Goal: Complete application form: Complete application form

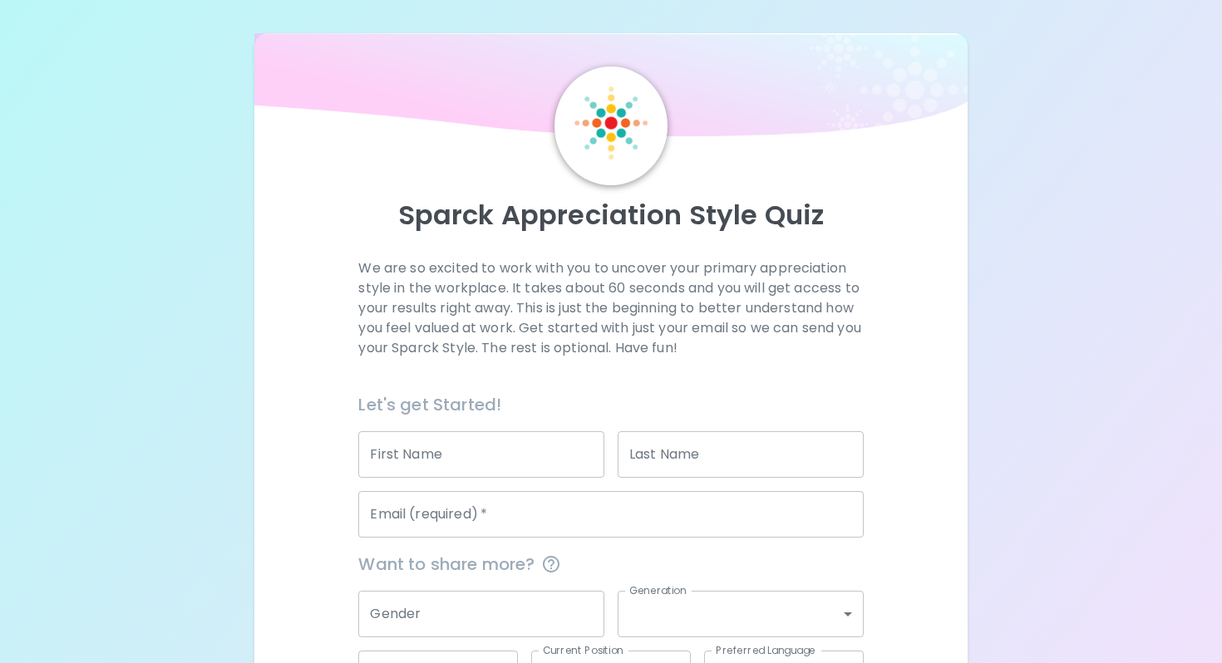
scroll to position [129, 0]
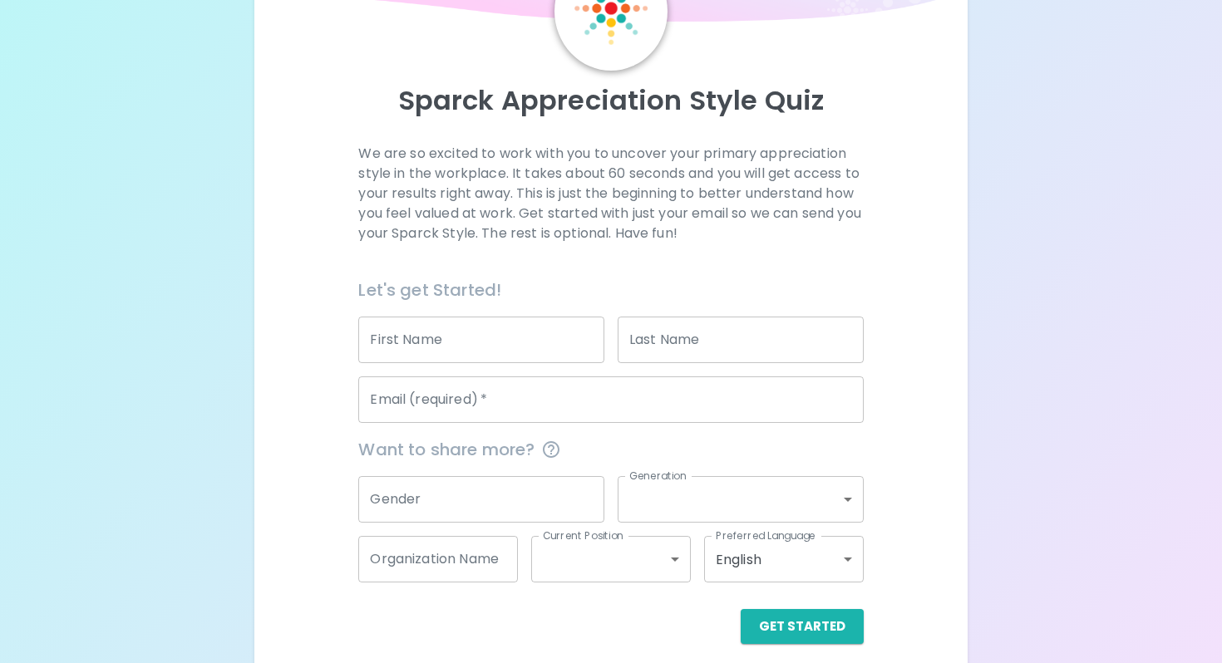
scroll to position [129, 0]
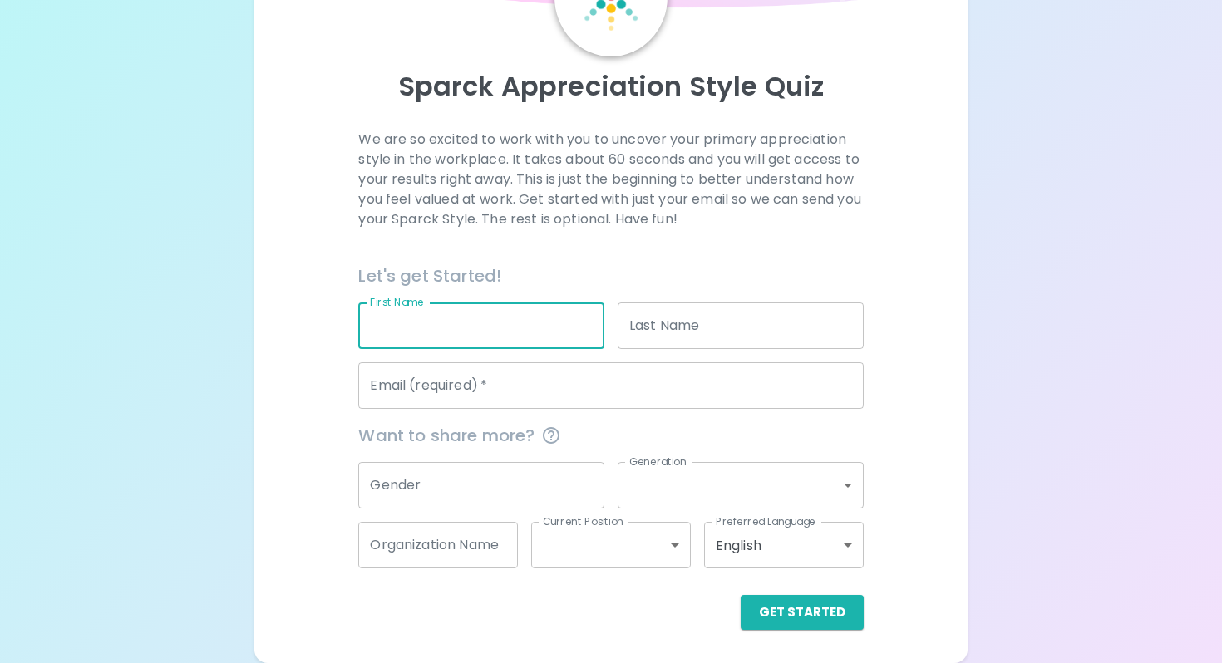
click at [500, 336] on input "First Name" at bounding box center [481, 326] width 246 height 47
type input "Baylee"
click at [633, 335] on input "Last Name" at bounding box center [741, 326] width 246 height 47
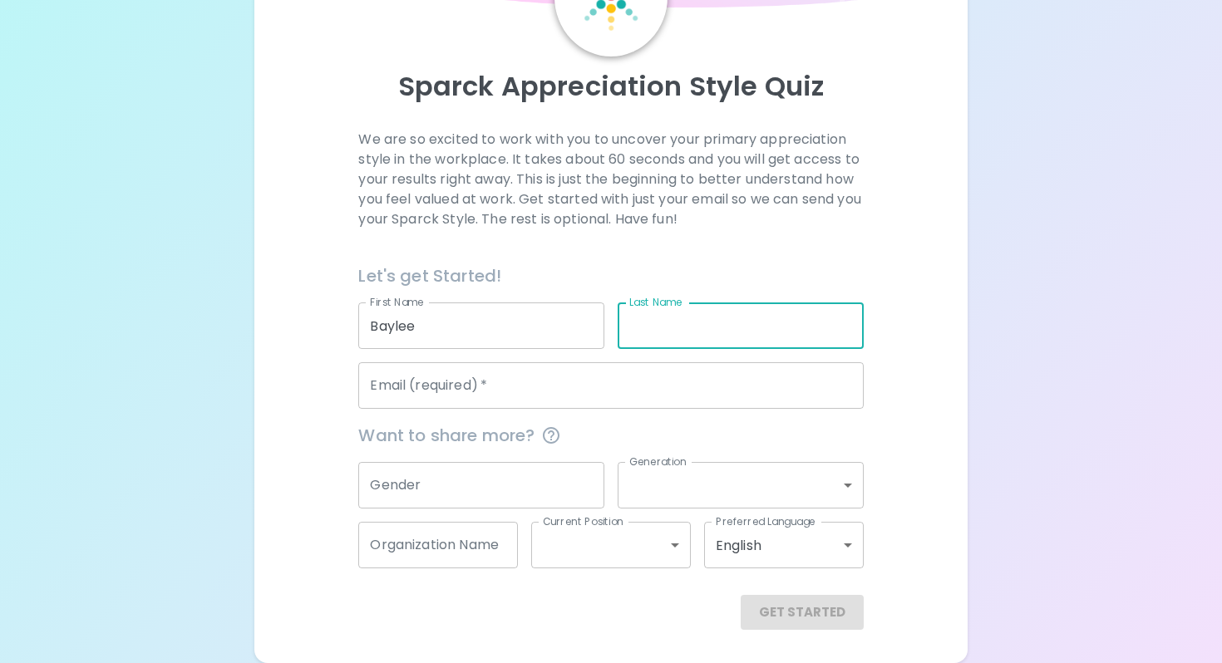
type input "Clark"
click at [577, 380] on input "Email (required)   *" at bounding box center [610, 386] width 505 height 47
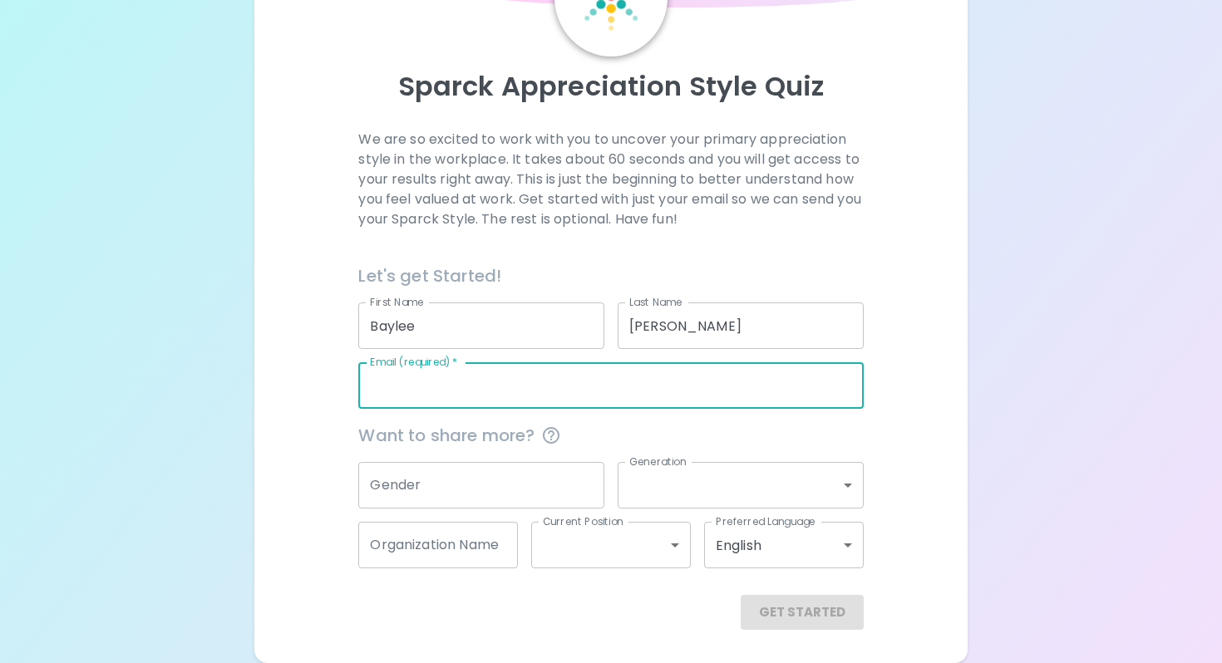
type input "bclark@searcyschools.org"
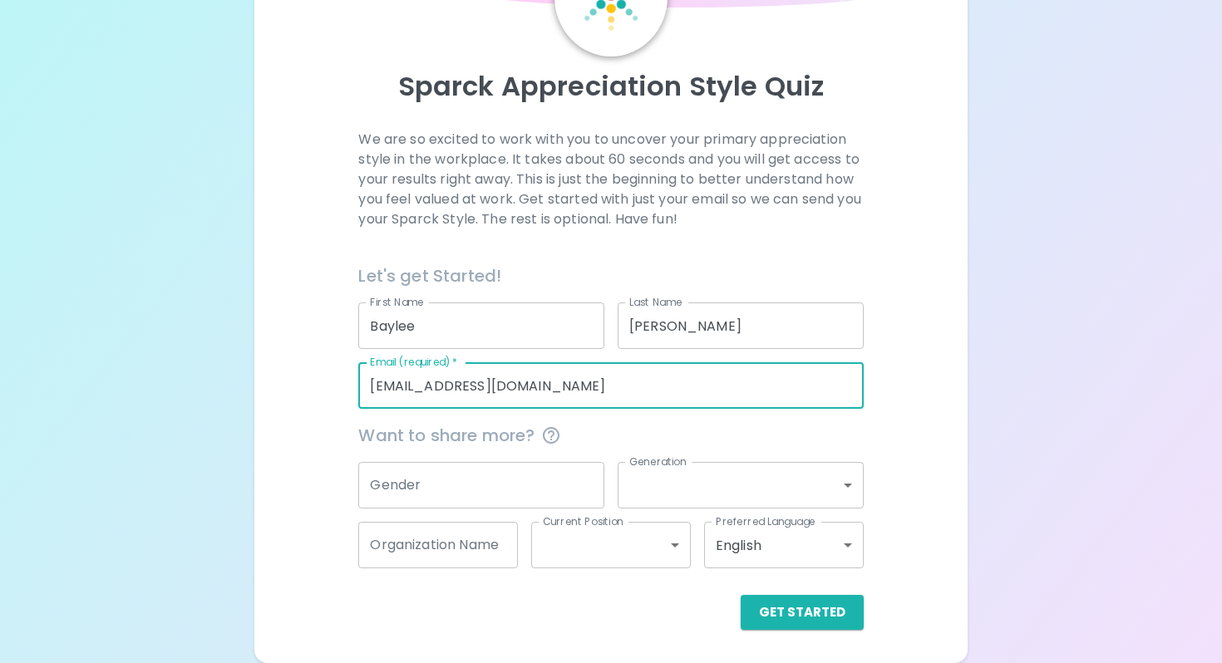
click at [459, 477] on input "Gender" at bounding box center [481, 485] width 246 height 47
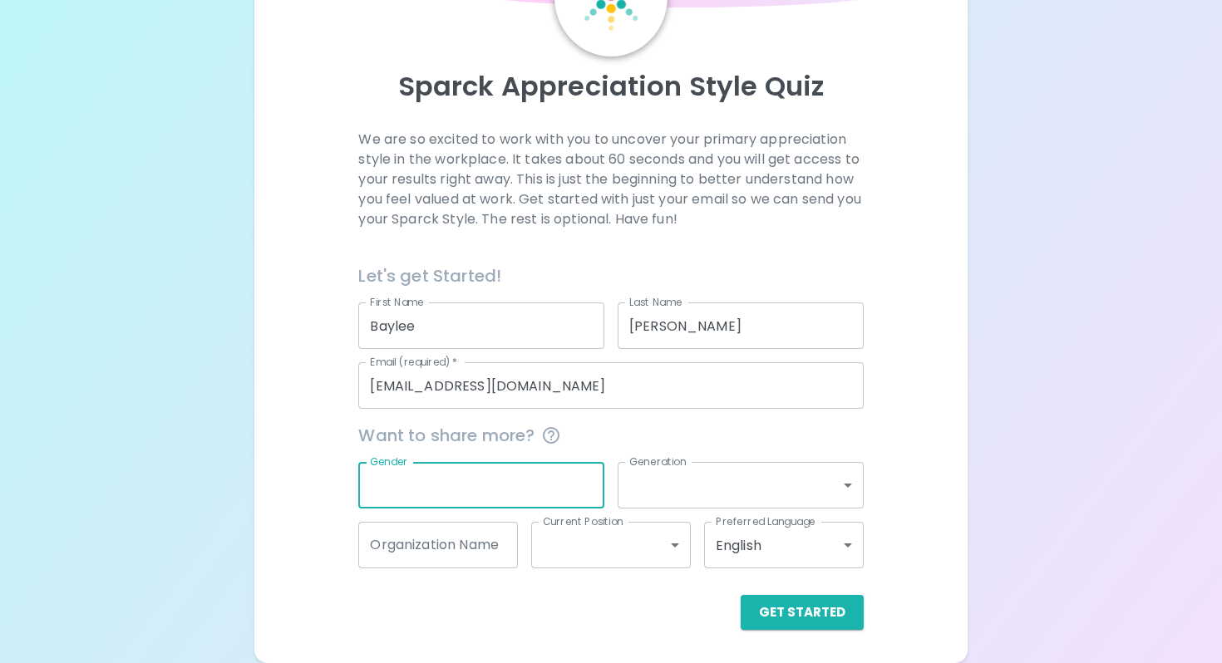
type input "Female"
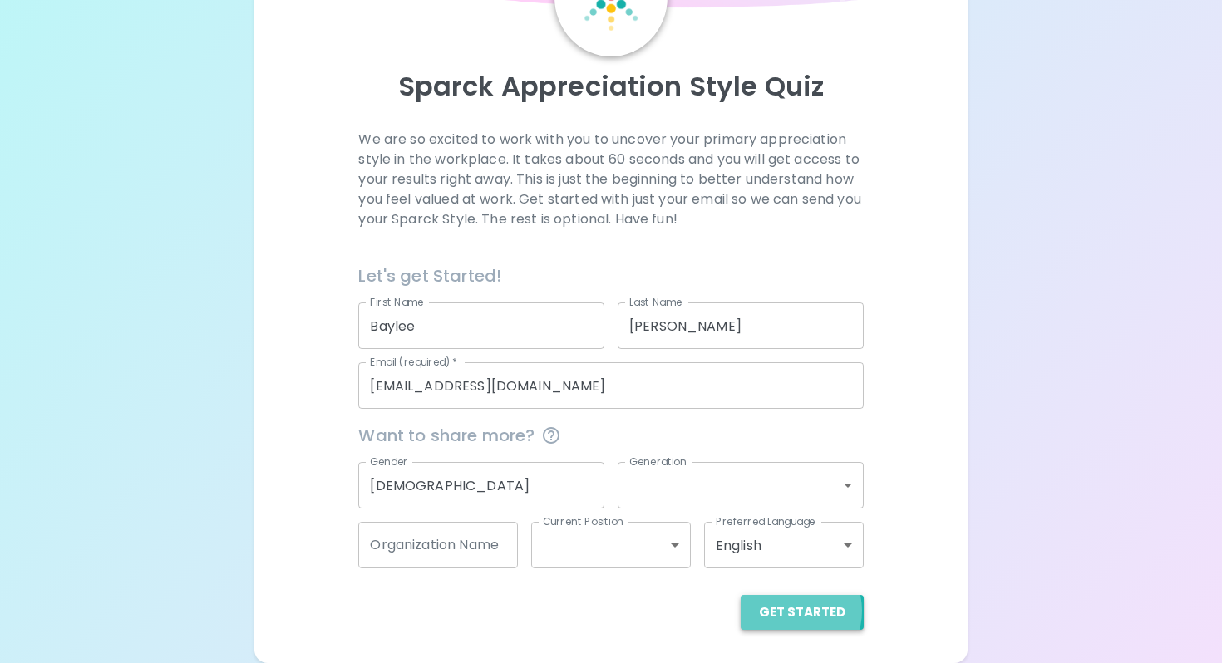
click at [794, 610] on button "Get Started" at bounding box center [802, 612] width 123 height 35
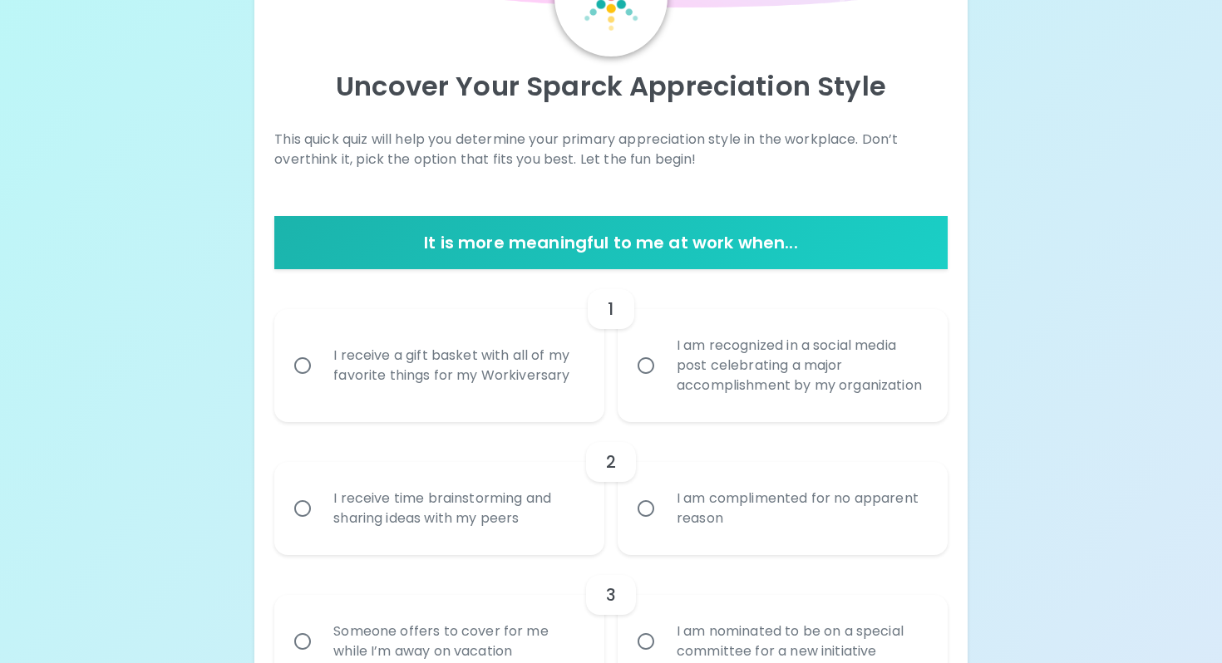
click at [668, 376] on div "I am recognized in a social media post celebrating a major accomplishment by my…" at bounding box center [800, 366] width 275 height 100
click at [663, 376] on input "I am recognized in a social media post celebrating a major accomplishment by my…" at bounding box center [646, 365] width 35 height 35
radio input "true"
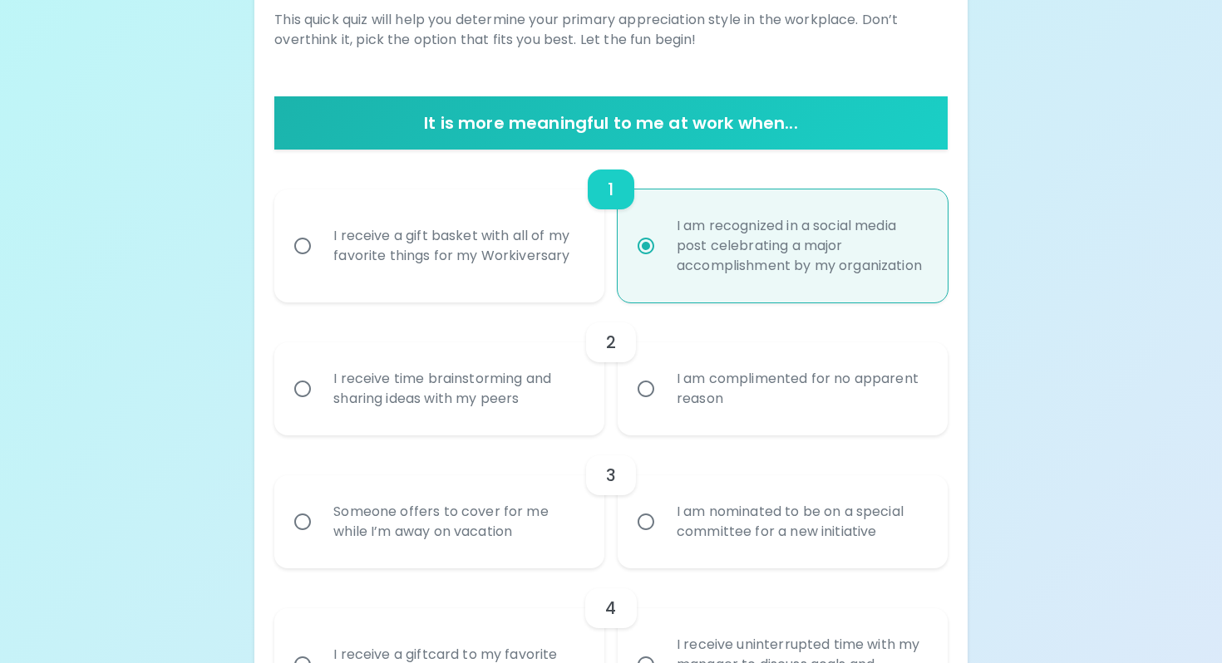
scroll to position [262, 0]
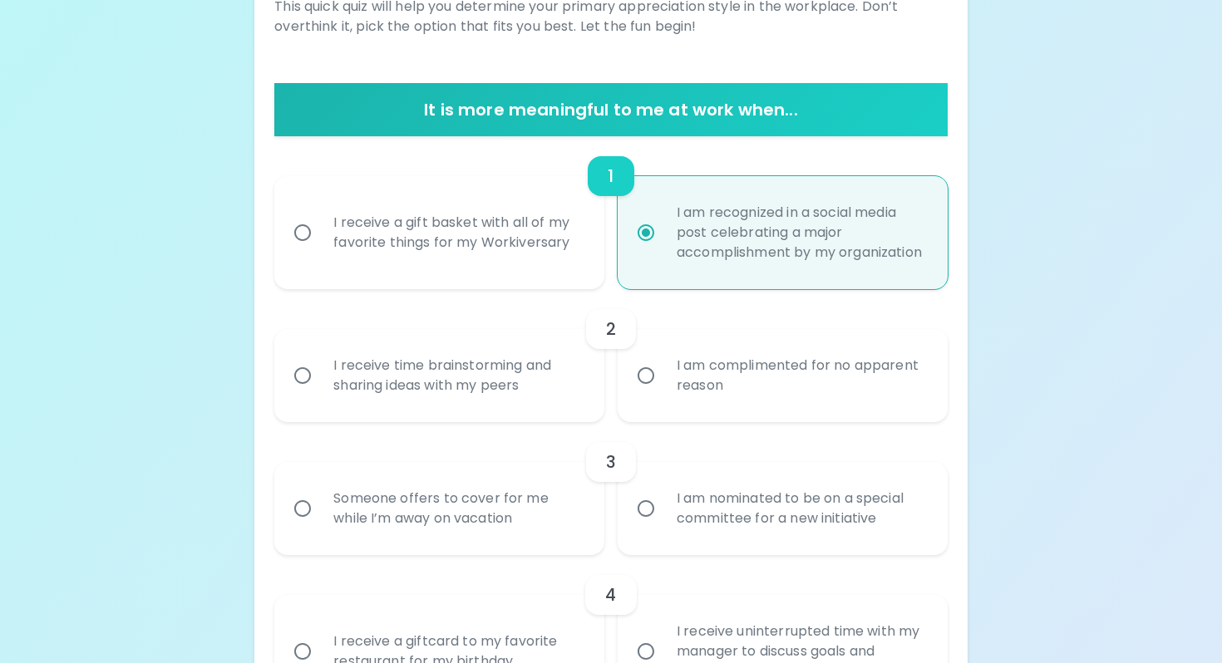
click at [696, 407] on div "I am complimented for no apparent reason" at bounding box center [800, 376] width 275 height 80
click at [663, 393] on input "I am complimented for no apparent reason" at bounding box center [646, 375] width 35 height 35
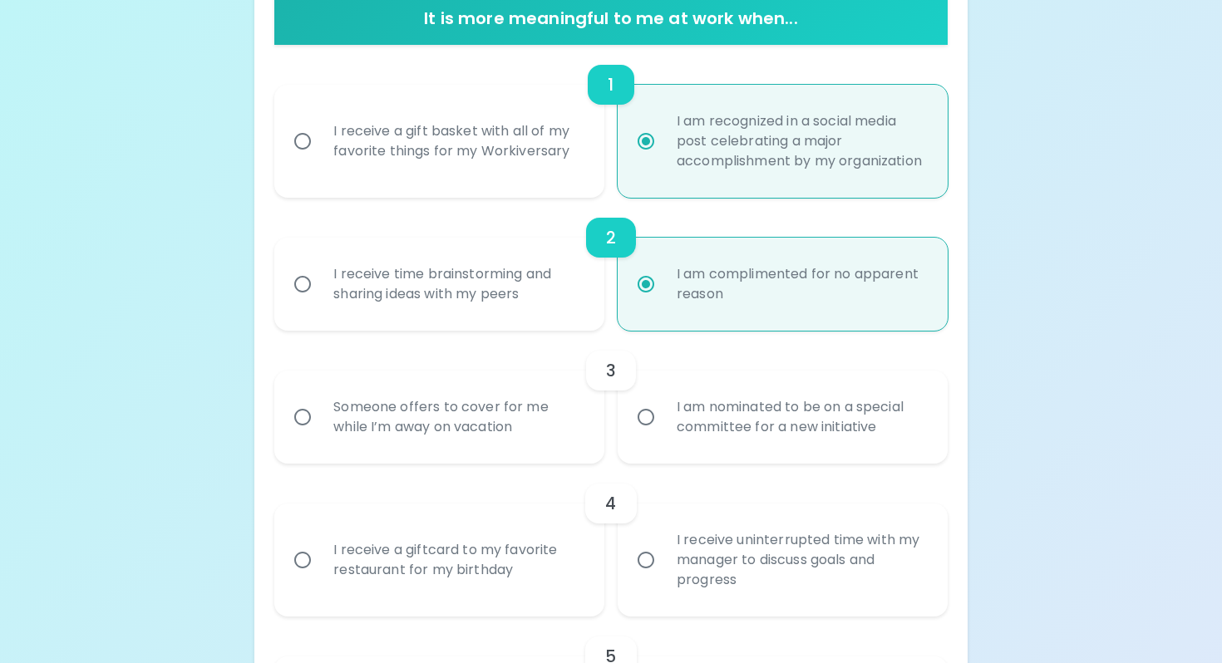
scroll to position [395, 0]
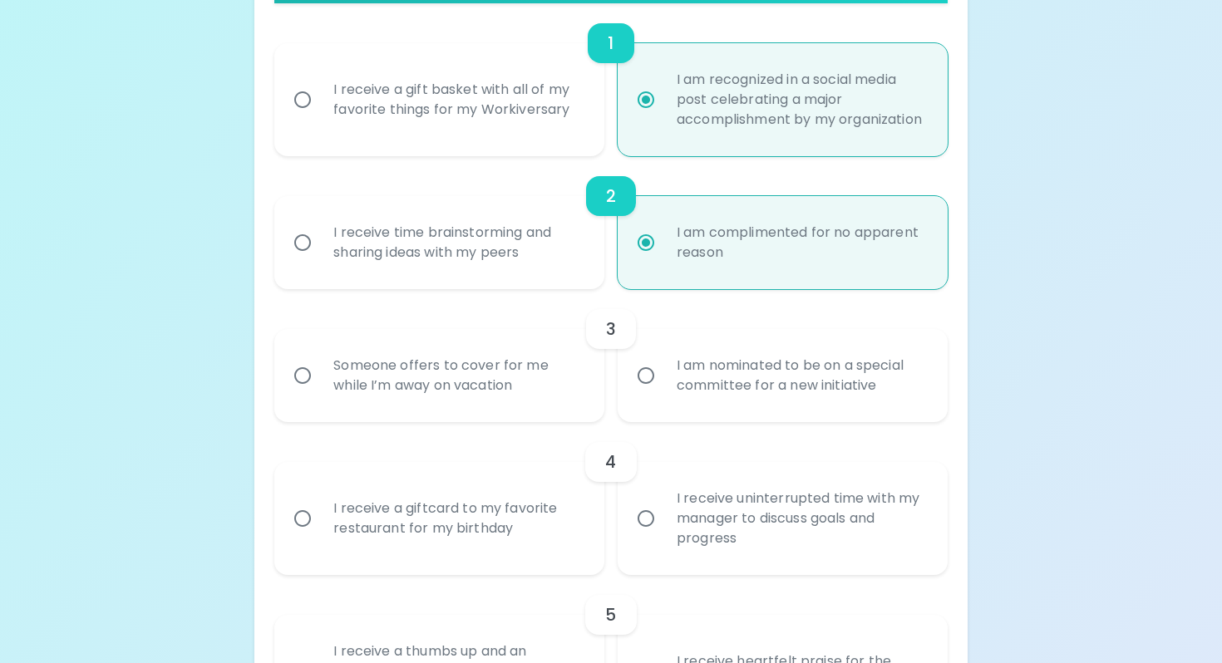
radio input "true"
click at [696, 407] on div "I am nominated to be on a special committee for a new initiative" at bounding box center [800, 376] width 275 height 80
click at [663, 393] on input "I am nominated to be on a special committee for a new initiative" at bounding box center [646, 375] width 35 height 35
radio input "false"
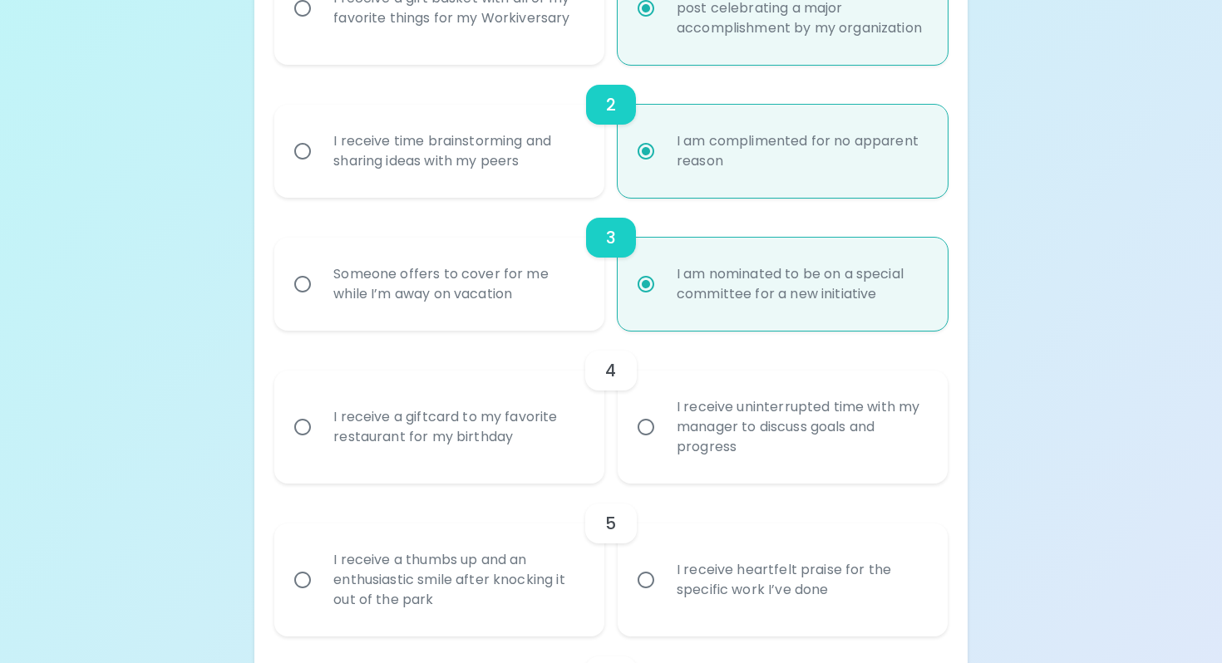
scroll to position [528, 0]
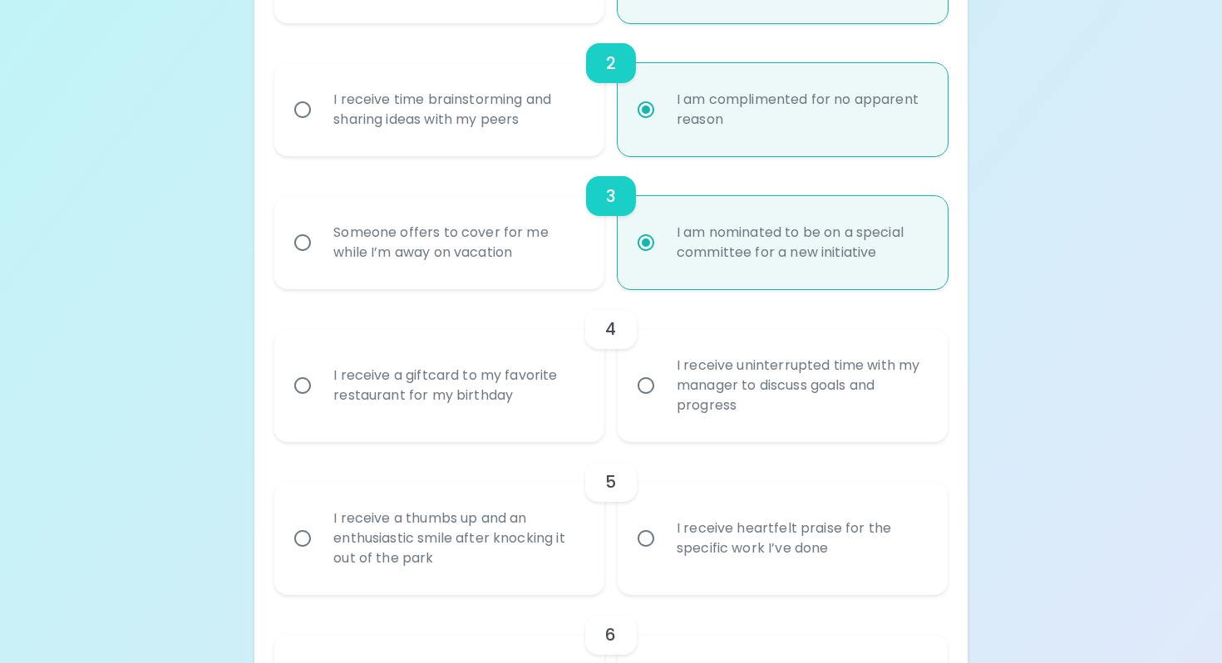
radio input "true"
click at [583, 404] on div "I receive a giftcard to my favorite restaurant for my birthday" at bounding box center [457, 386] width 275 height 80
click at [320, 403] on input "I receive a giftcard to my favorite restaurant for my birthday" at bounding box center [302, 385] width 35 height 35
radio input "false"
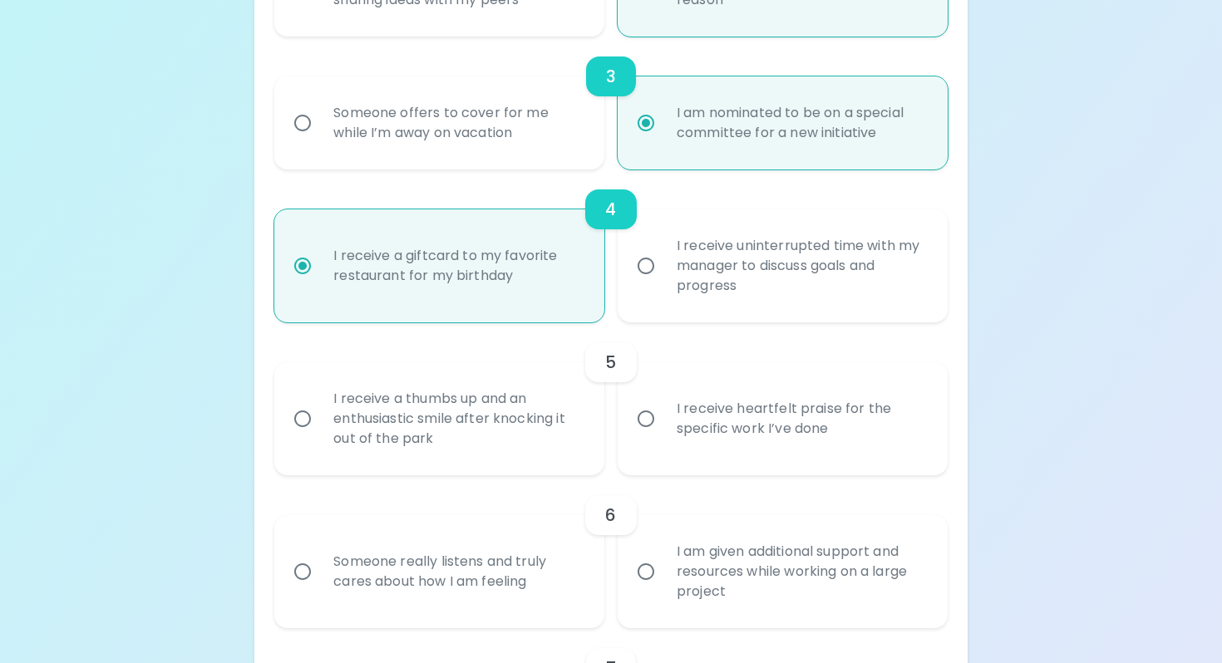
scroll to position [661, 0]
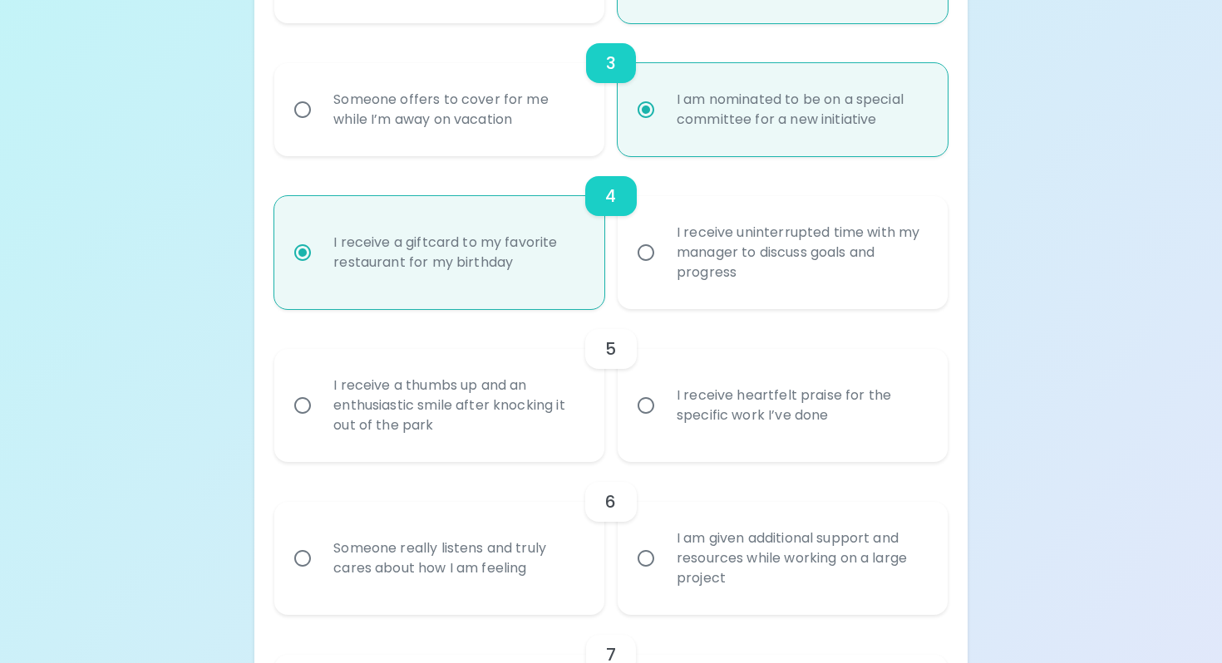
radio input "true"
click at [659, 419] on input "I receive heartfelt praise for the specific work I’ve done" at bounding box center [646, 405] width 35 height 35
radio input "false"
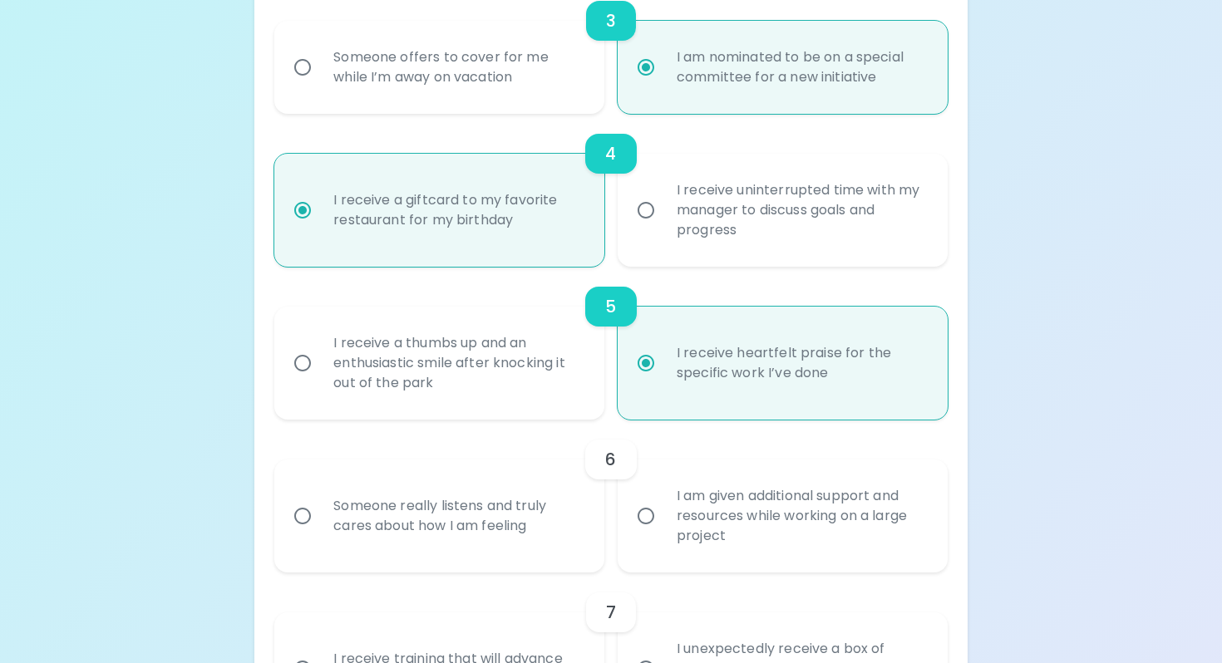
scroll to position [794, 0]
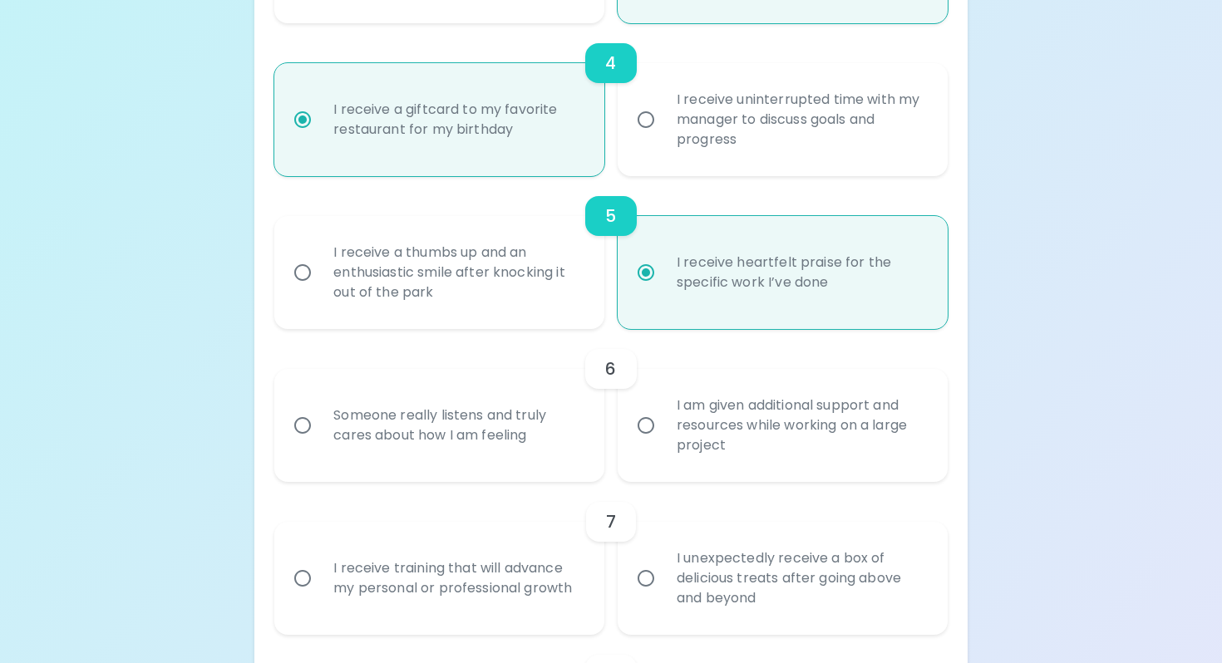
radio input "true"
click at [474, 453] on div "Someone really listens and truly cares about how I am feeling" at bounding box center [457, 426] width 275 height 80
click at [320, 443] on input "Someone really listens and truly cares about how I am feeling" at bounding box center [302, 425] width 35 height 35
radio input "false"
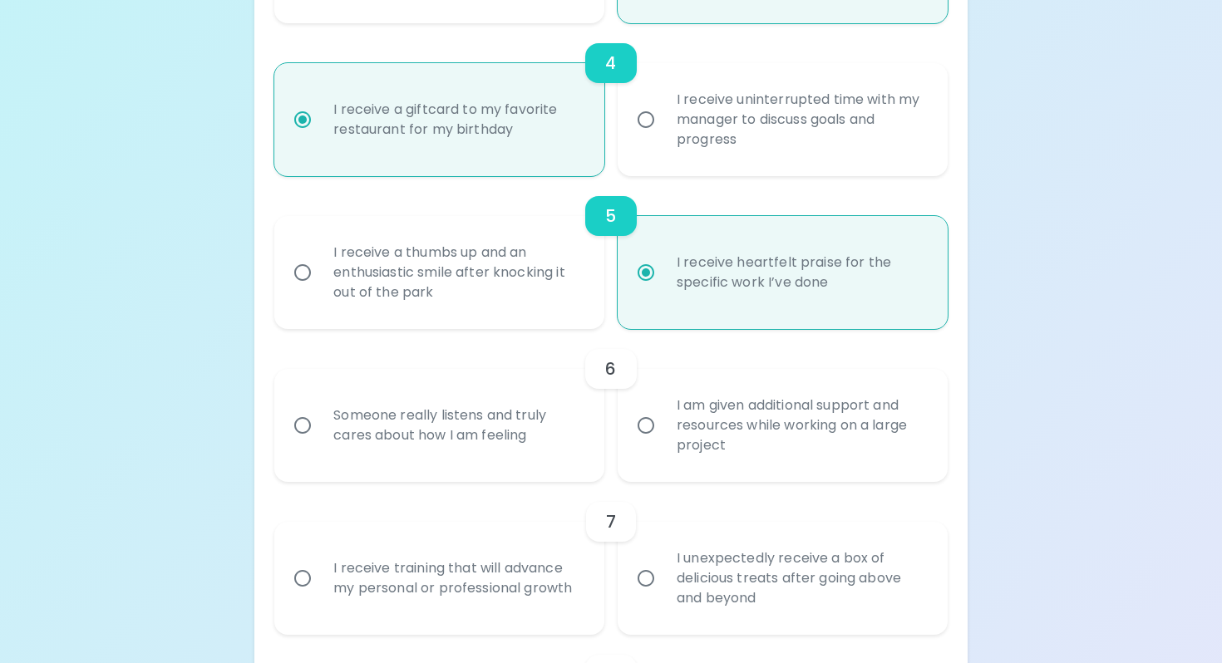
radio input "false"
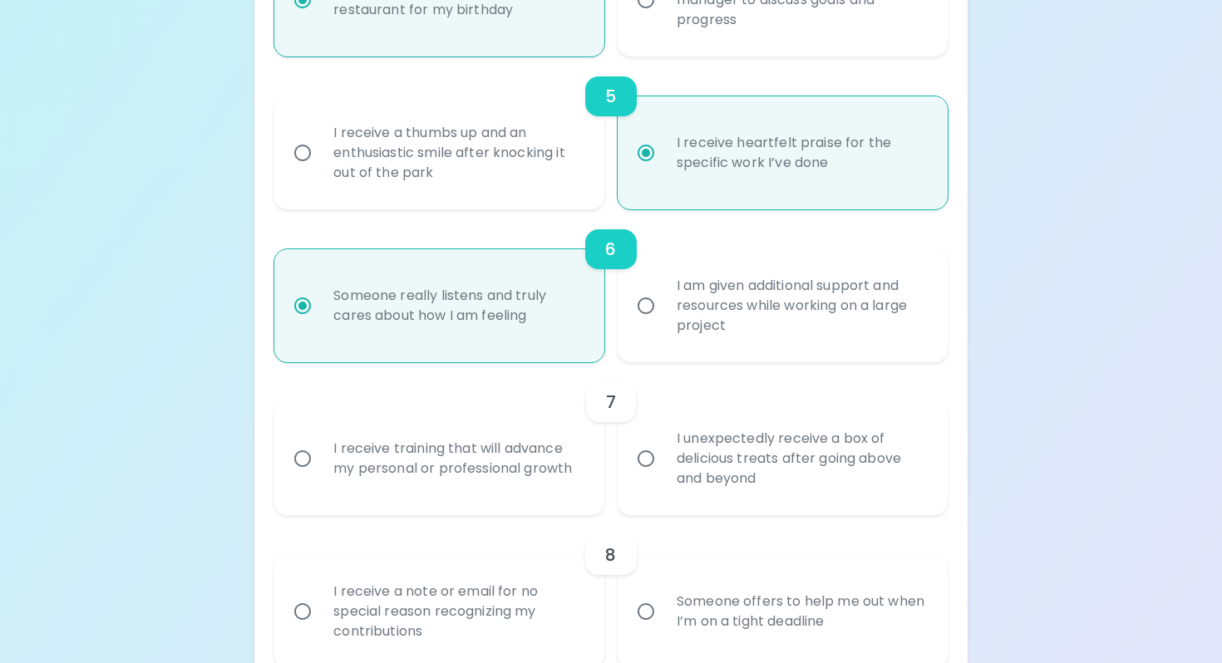
scroll to position [927, 0]
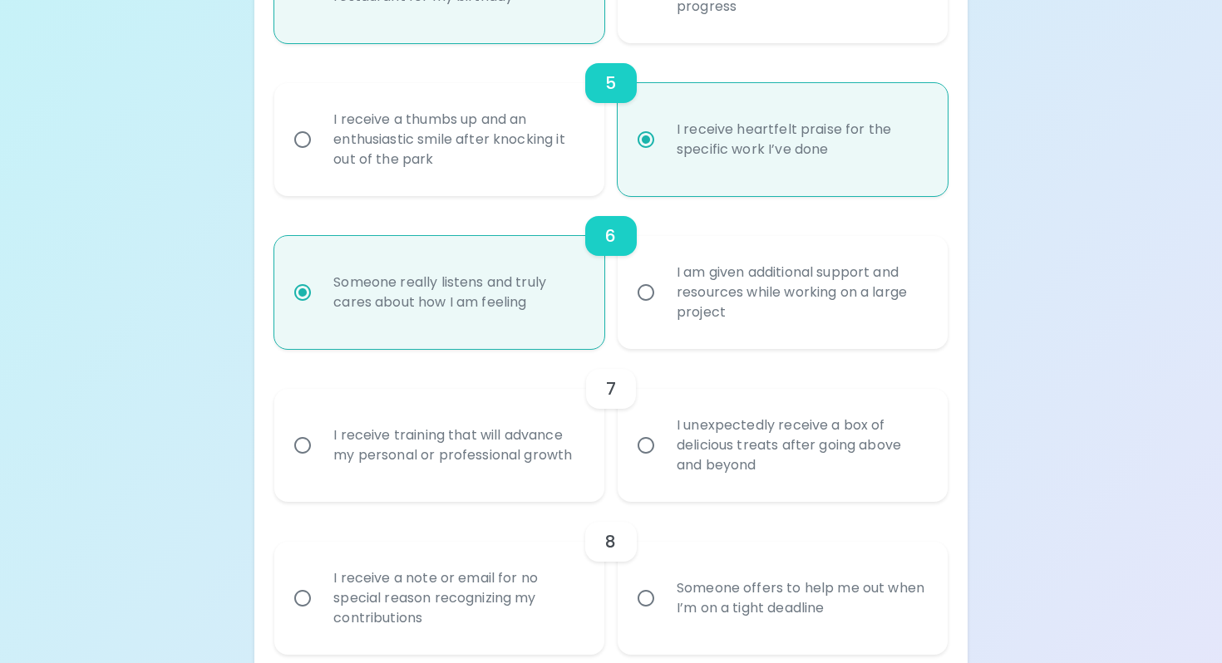
radio input "true"
click at [555, 479] on div "I receive training that will advance my personal or professional growth" at bounding box center [457, 446] width 275 height 80
click at [320, 463] on input "I receive training that will advance my personal or professional growth" at bounding box center [302, 445] width 35 height 35
radio input "false"
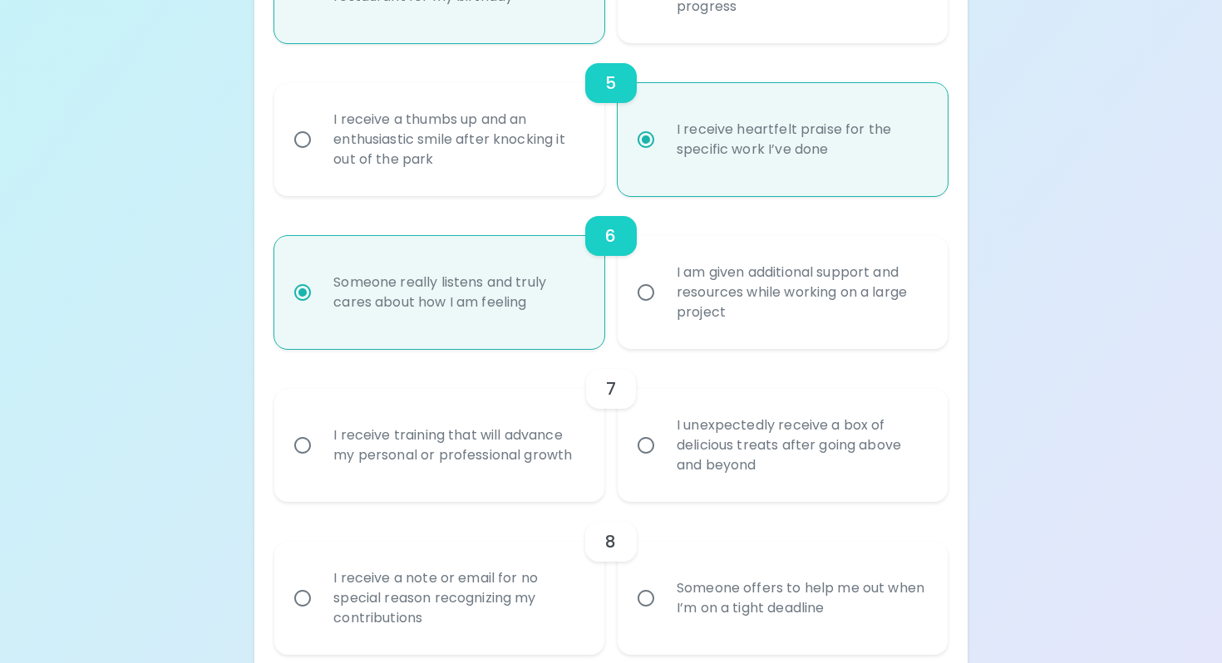
radio input "false"
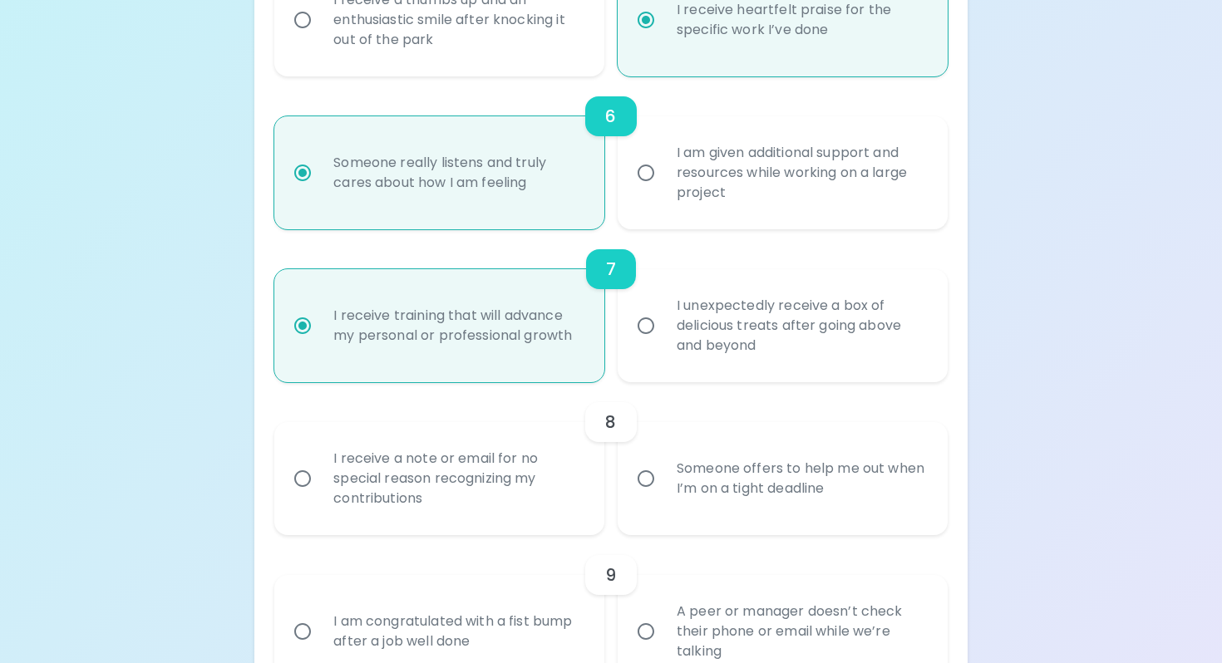
scroll to position [1060, 0]
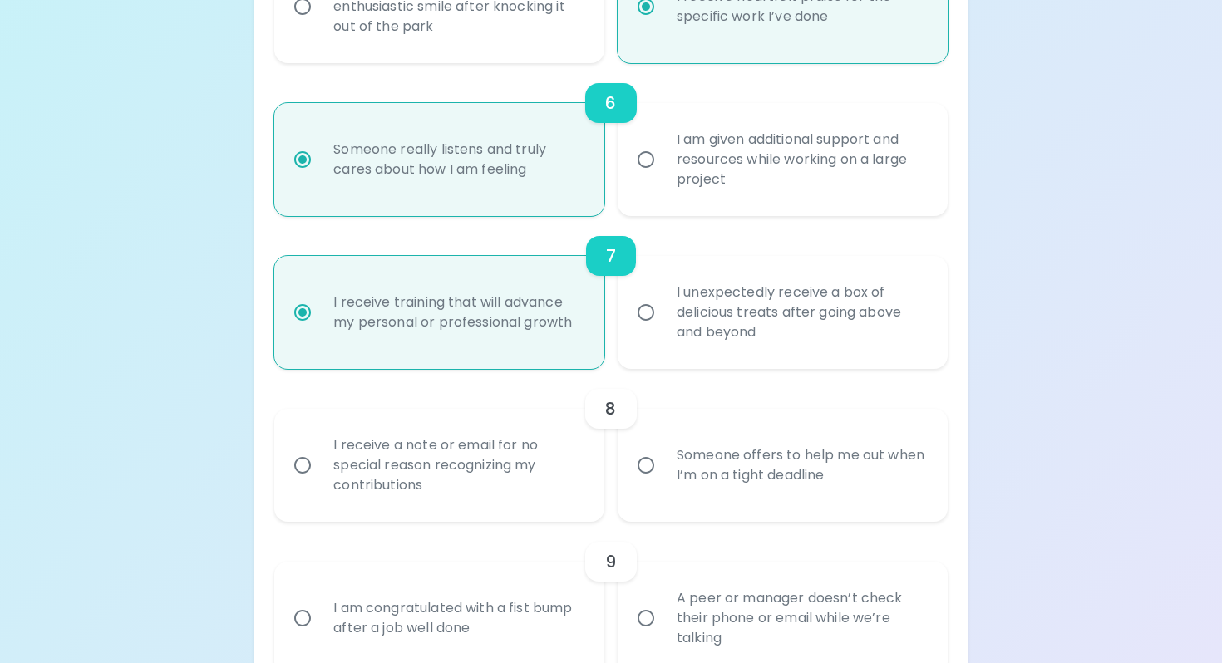
radio input "true"
click at [555, 479] on div "I receive a note or email for no special reason recognizing my contributions" at bounding box center [457, 466] width 275 height 100
click at [320, 479] on input "I receive a note or email for no special reason recognizing my contributions" at bounding box center [302, 465] width 35 height 35
radio input "false"
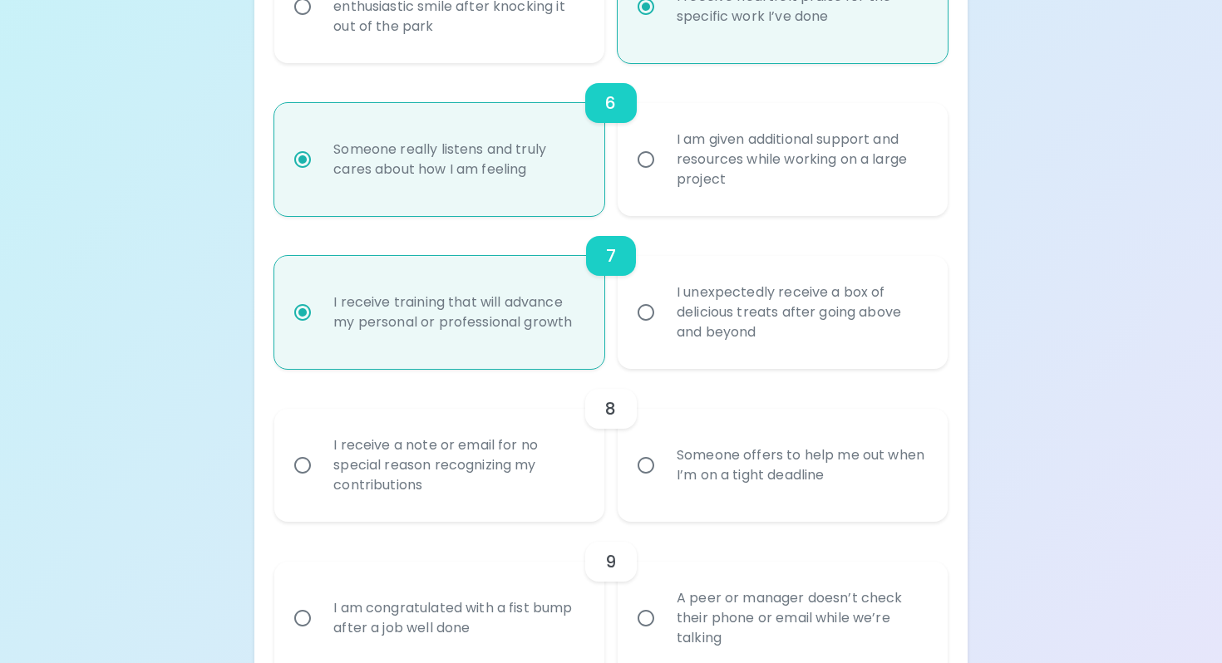
radio input "false"
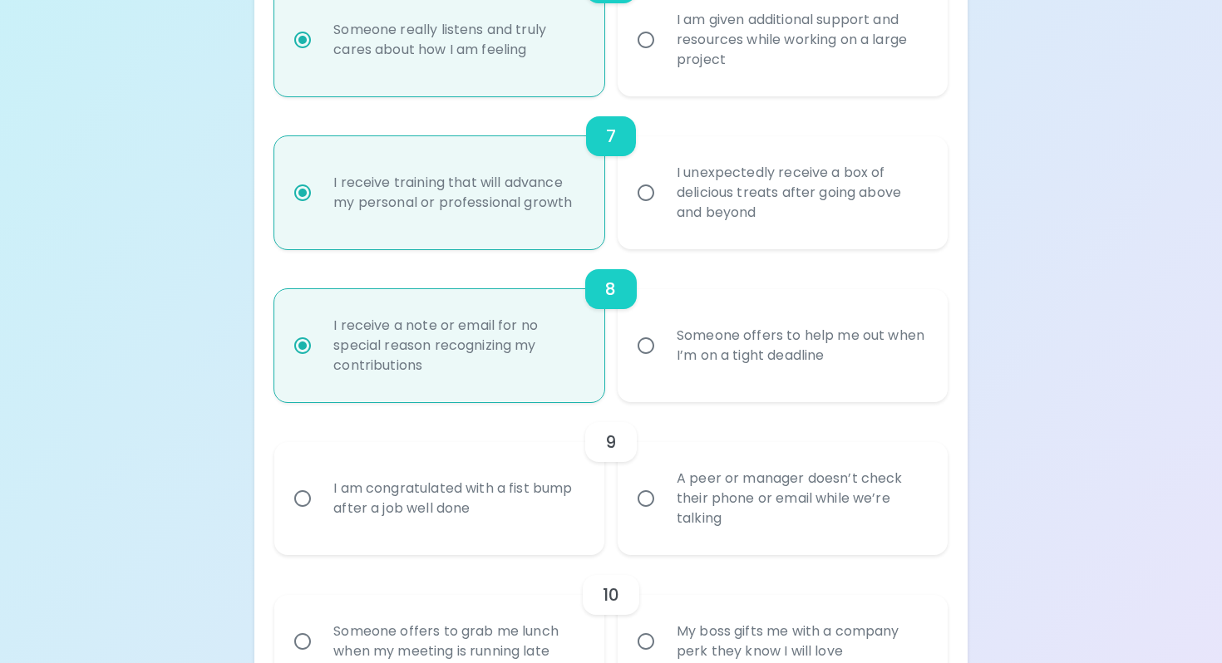
scroll to position [1193, 0]
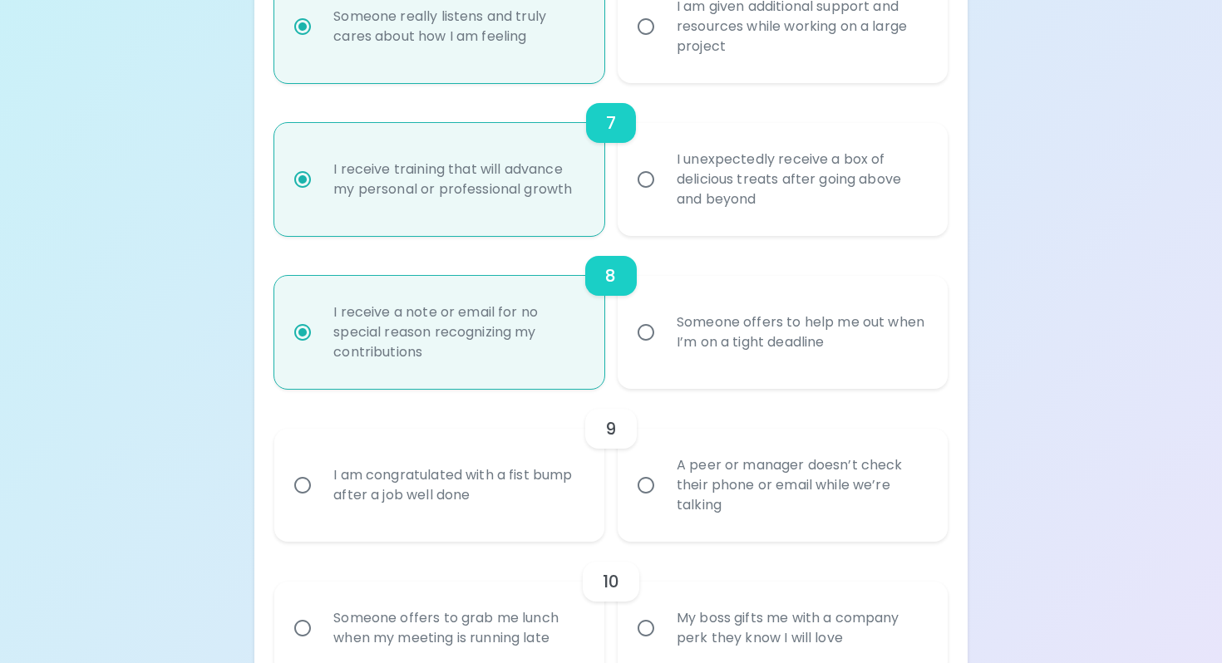
radio input "true"
click at [663, 503] on input "A peer or manager doesn’t check their phone or email while we’re talking" at bounding box center [646, 485] width 35 height 35
radio input "false"
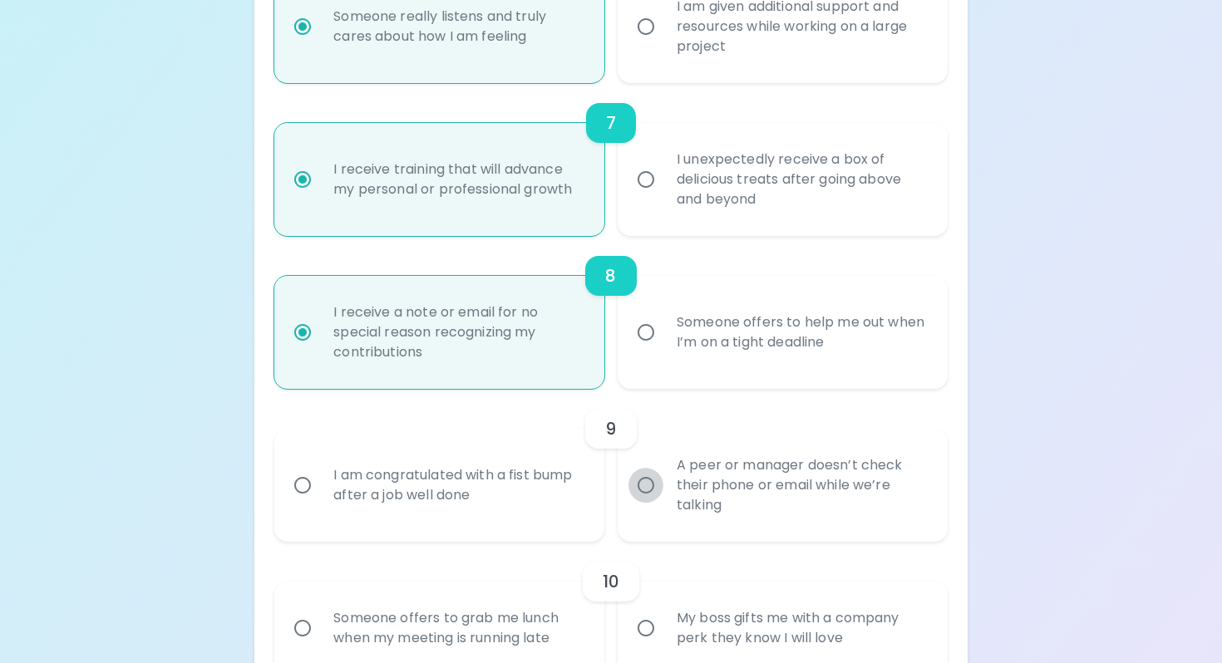
radio input "false"
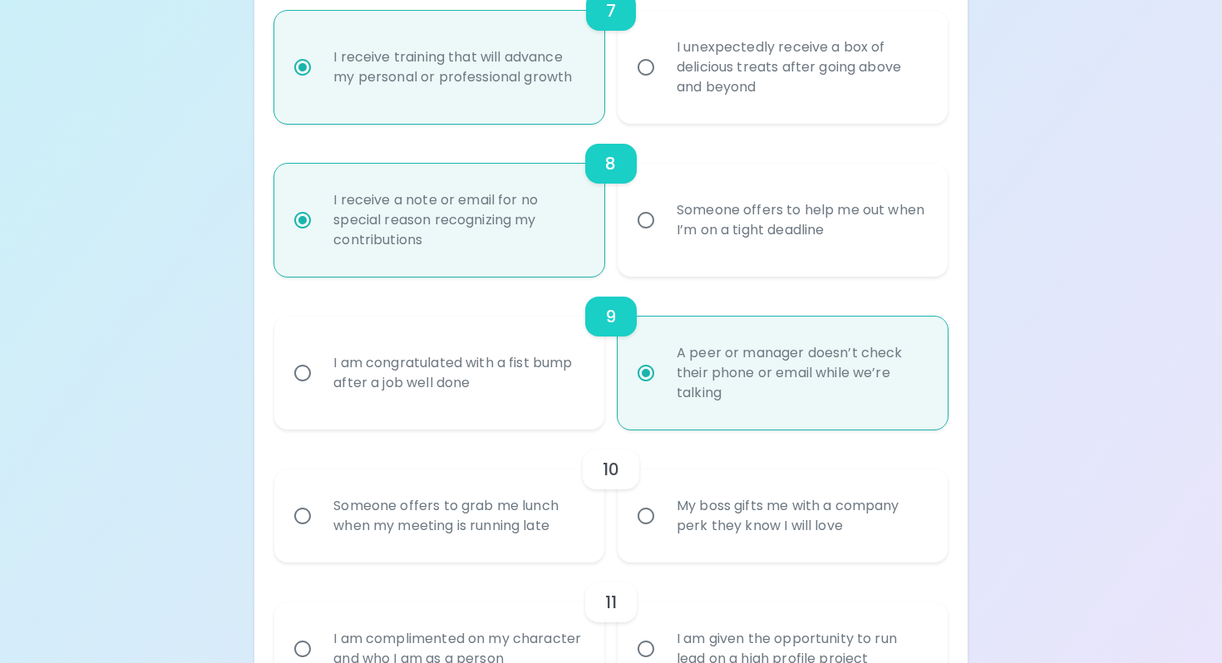
scroll to position [1326, 0]
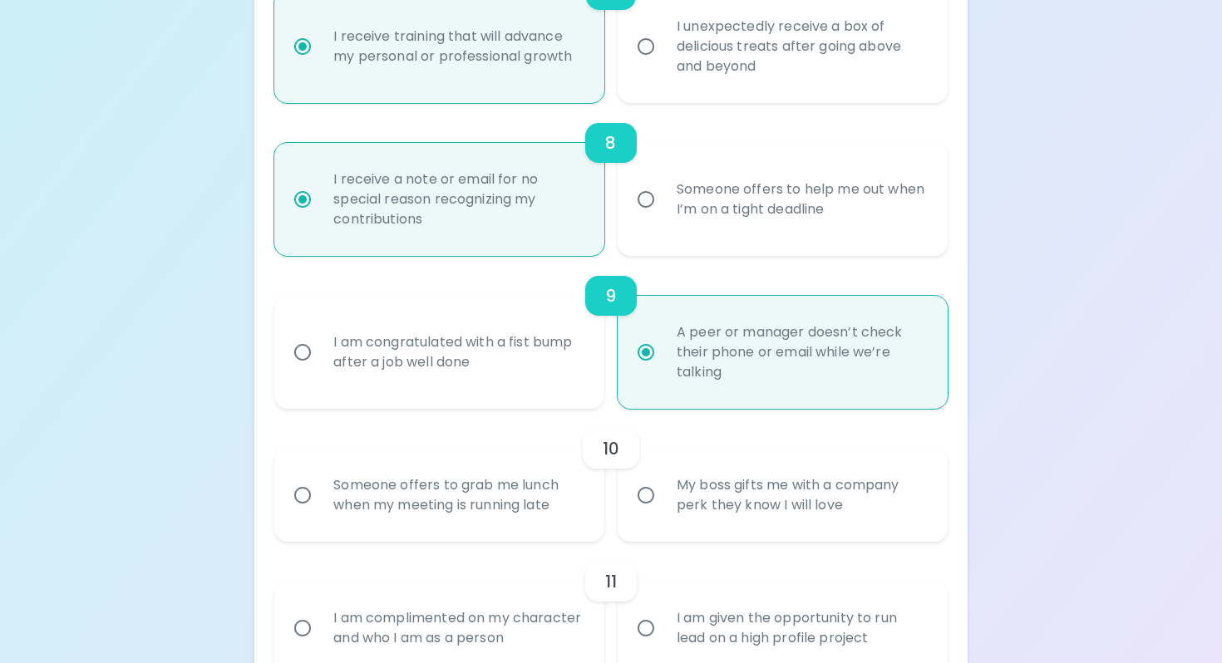
radio input "true"
click at [691, 528] on div "My boss gifts me with a company perk they know I will love" at bounding box center [800, 496] width 275 height 80
click at [663, 513] on input "My boss gifts me with a company perk they know I will love" at bounding box center [646, 495] width 35 height 35
radio input "false"
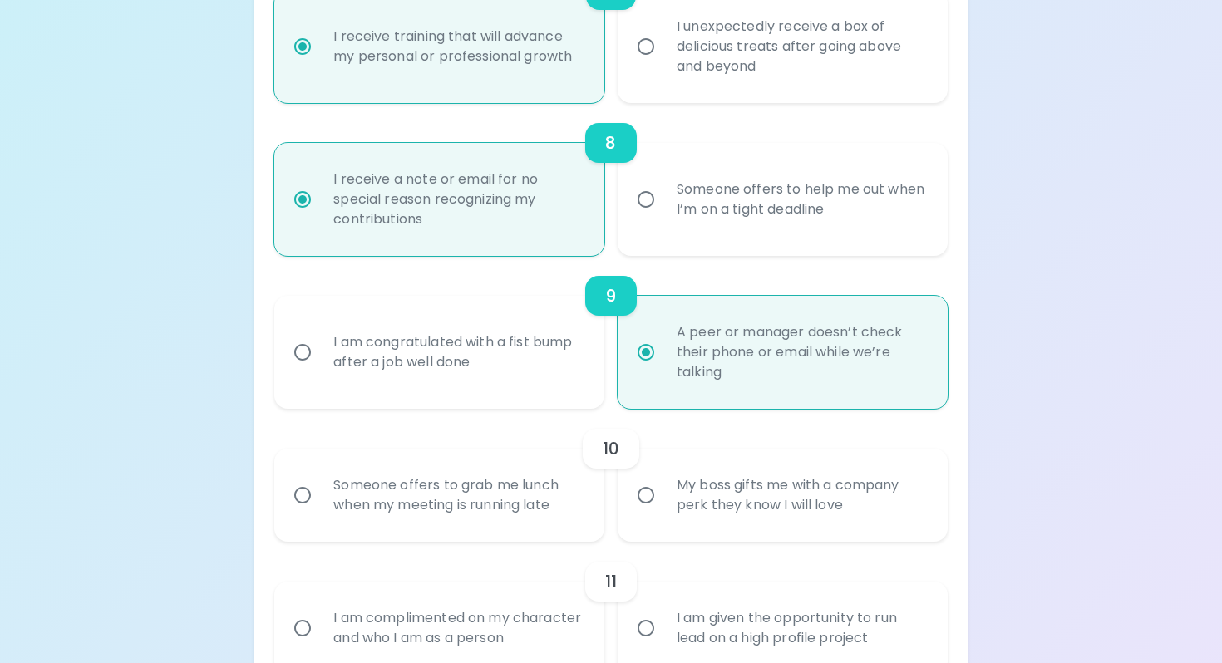
radio input "false"
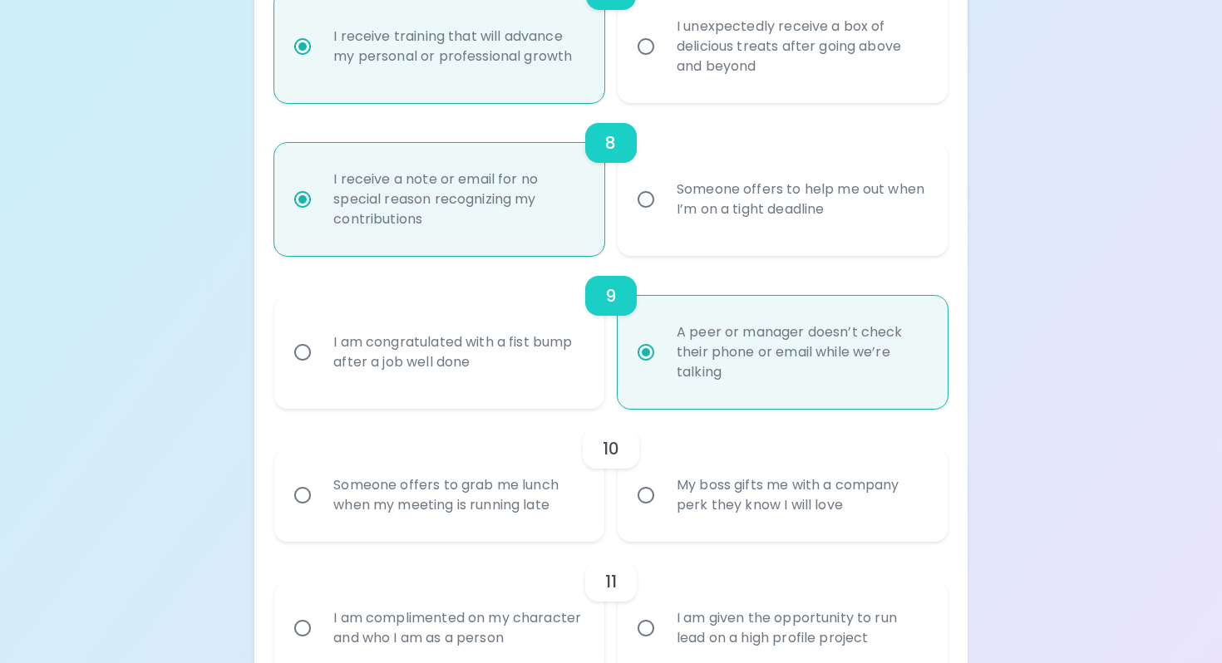
radio input "false"
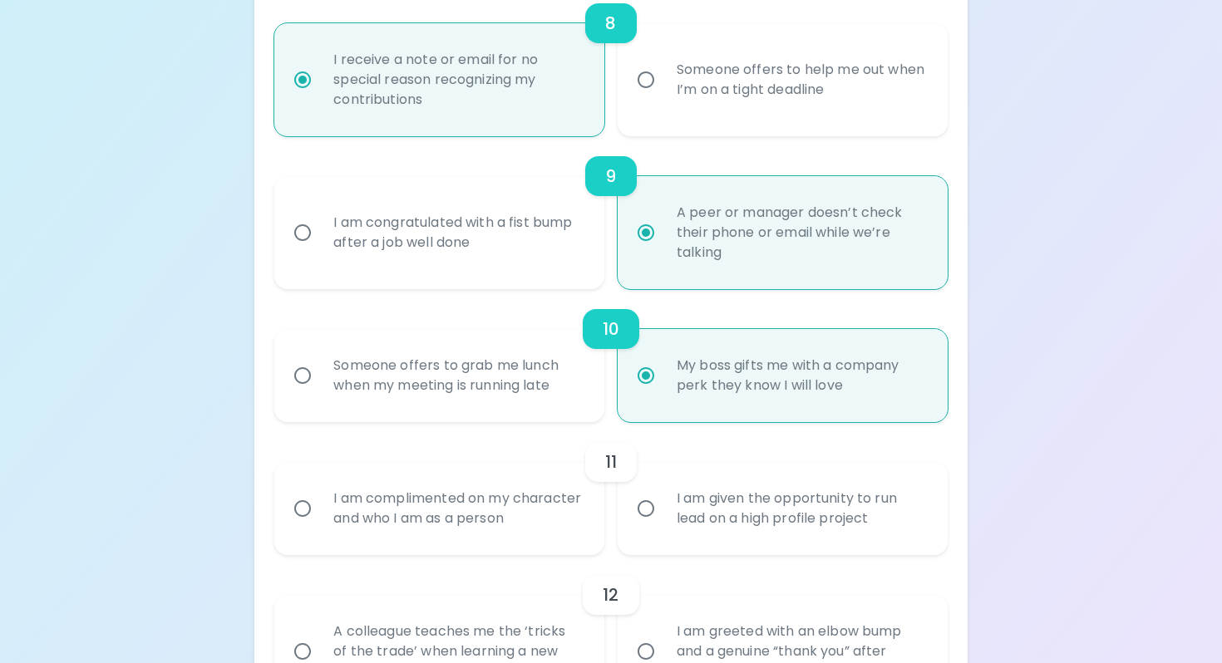
scroll to position [1459, 0]
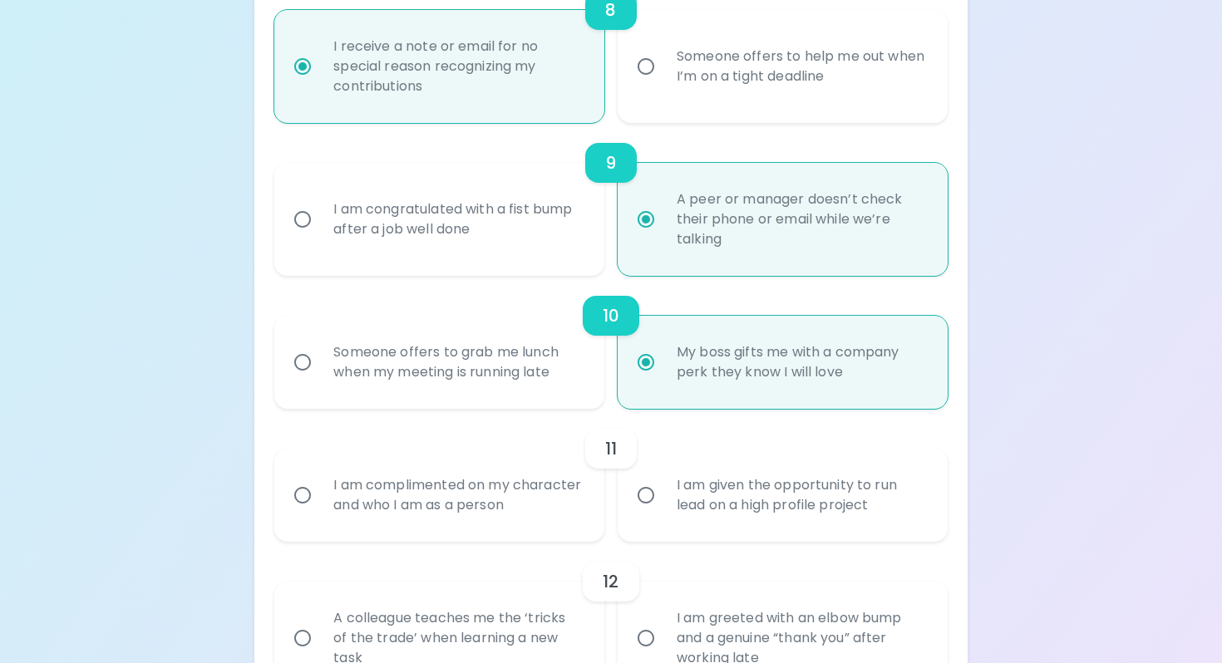
radio input "true"
click at [555, 523] on div "I am complimented on my character and who I am as a person" at bounding box center [457, 496] width 275 height 80
click at [320, 513] on input "I am complimented on my character and who I am as a person" at bounding box center [302, 495] width 35 height 35
radio input "false"
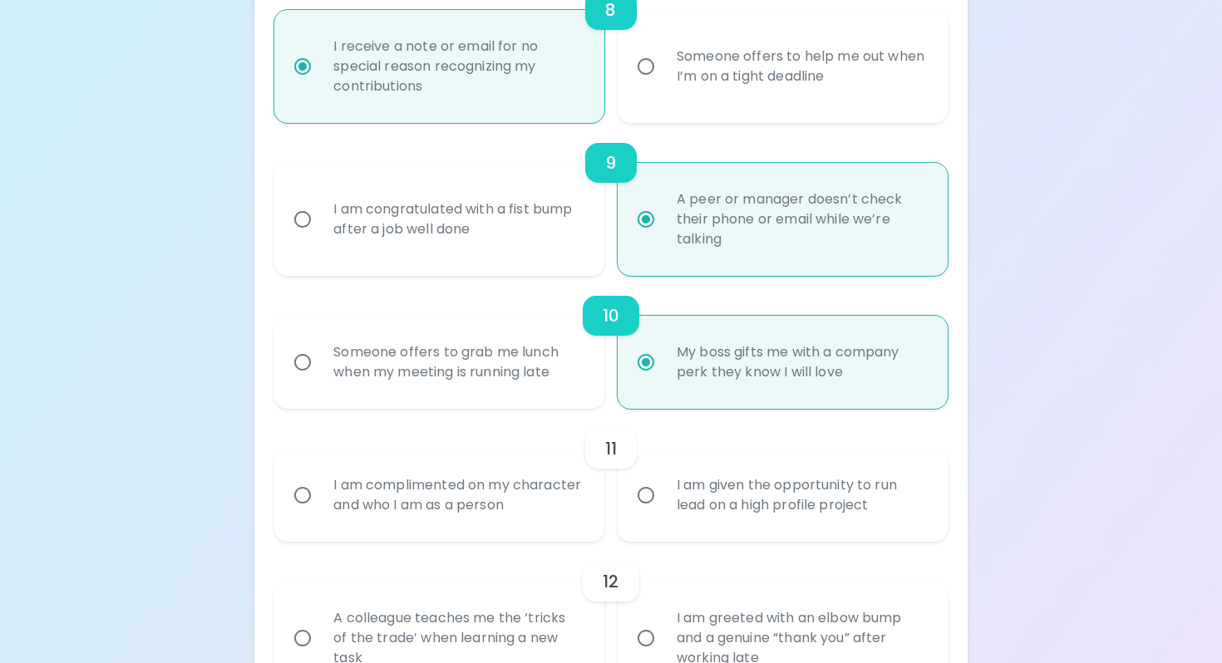
radio input "false"
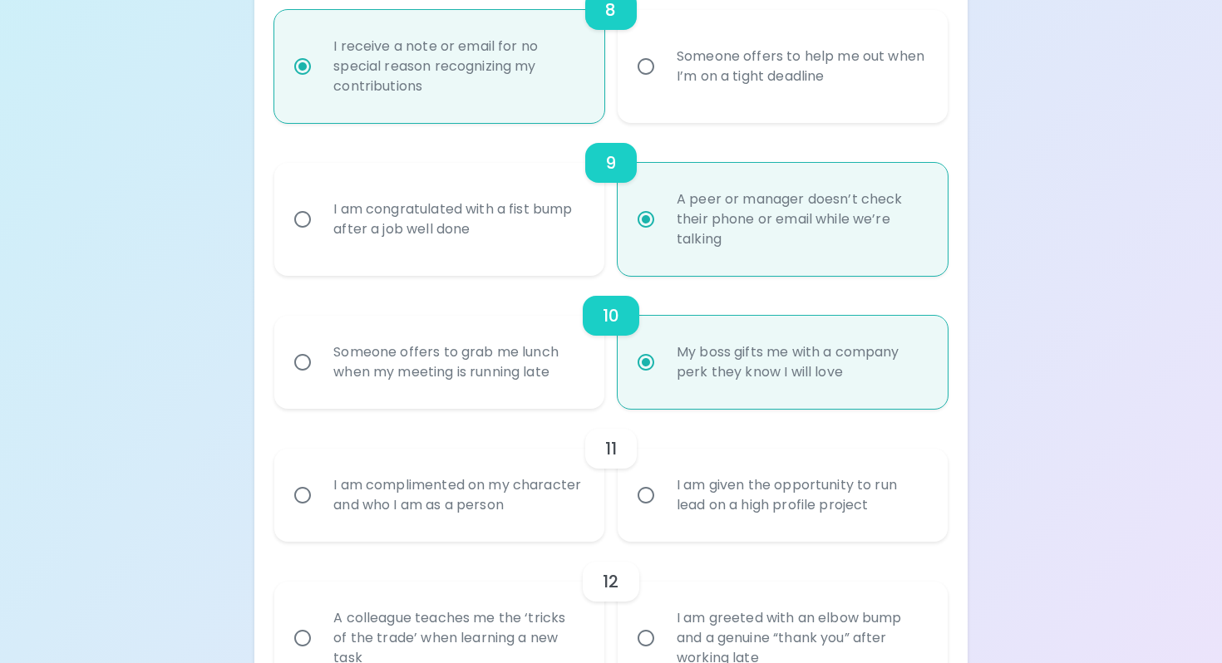
radio input "false"
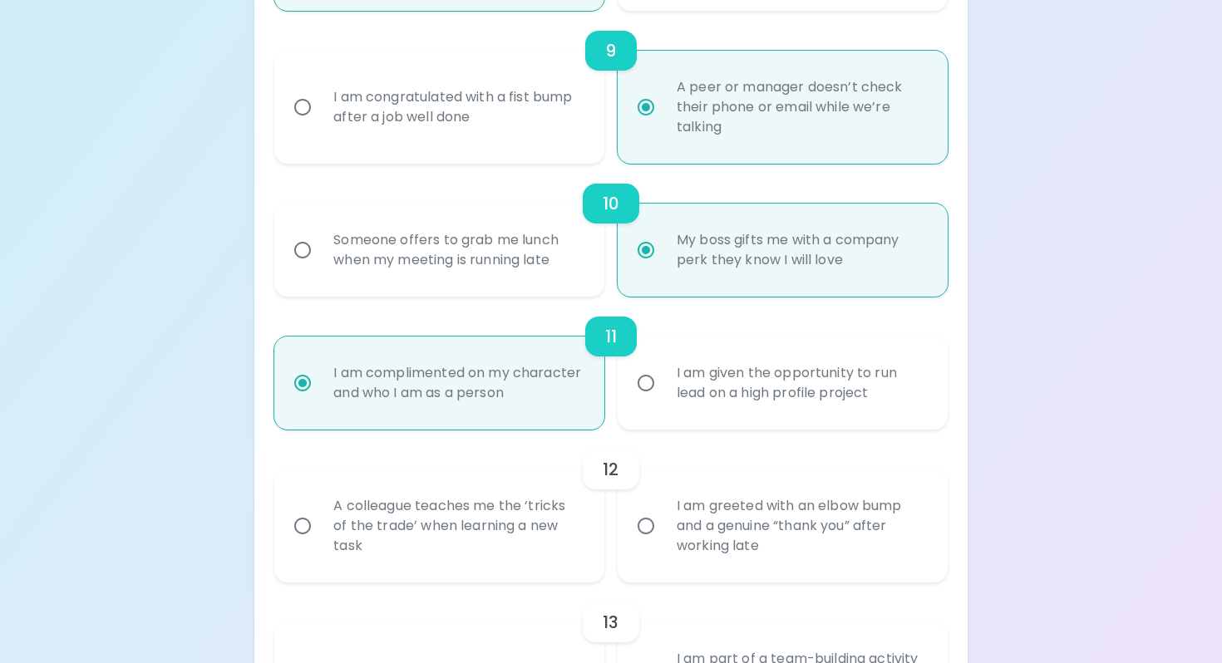
scroll to position [1592, 0]
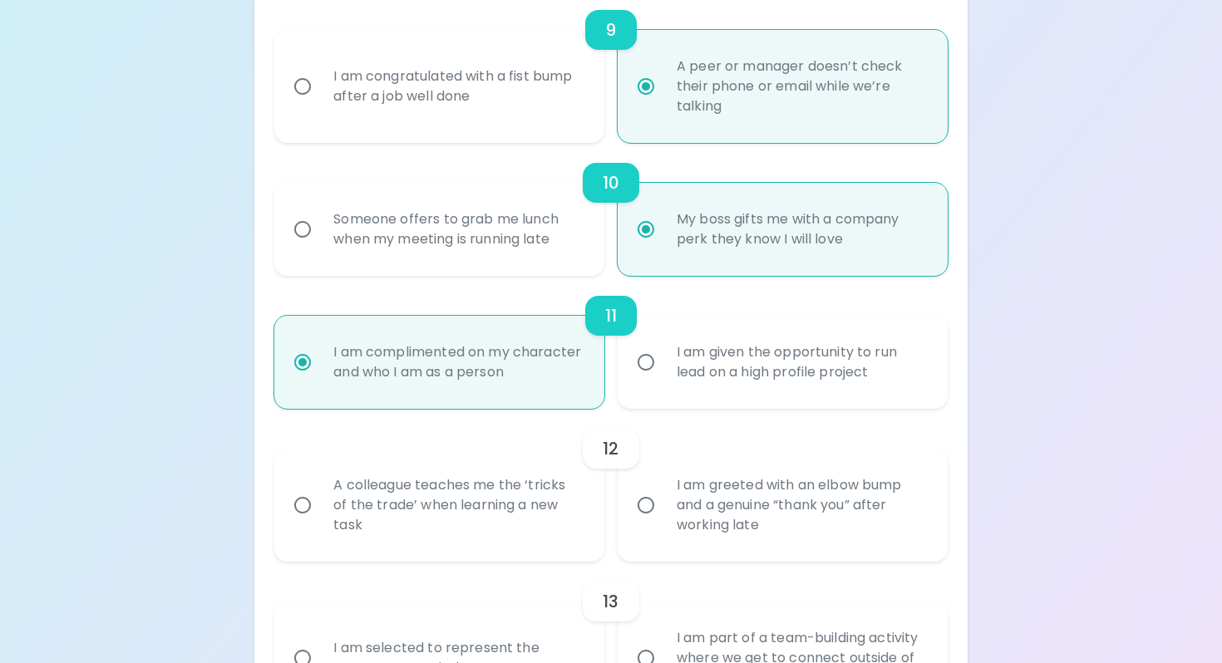
radio input "true"
click at [694, 400] on div "I am given the opportunity to run lead on a high profile project" at bounding box center [800, 363] width 275 height 80
click at [663, 380] on input "I am given the opportunity to run lead on a high profile project" at bounding box center [646, 362] width 35 height 35
radio input "false"
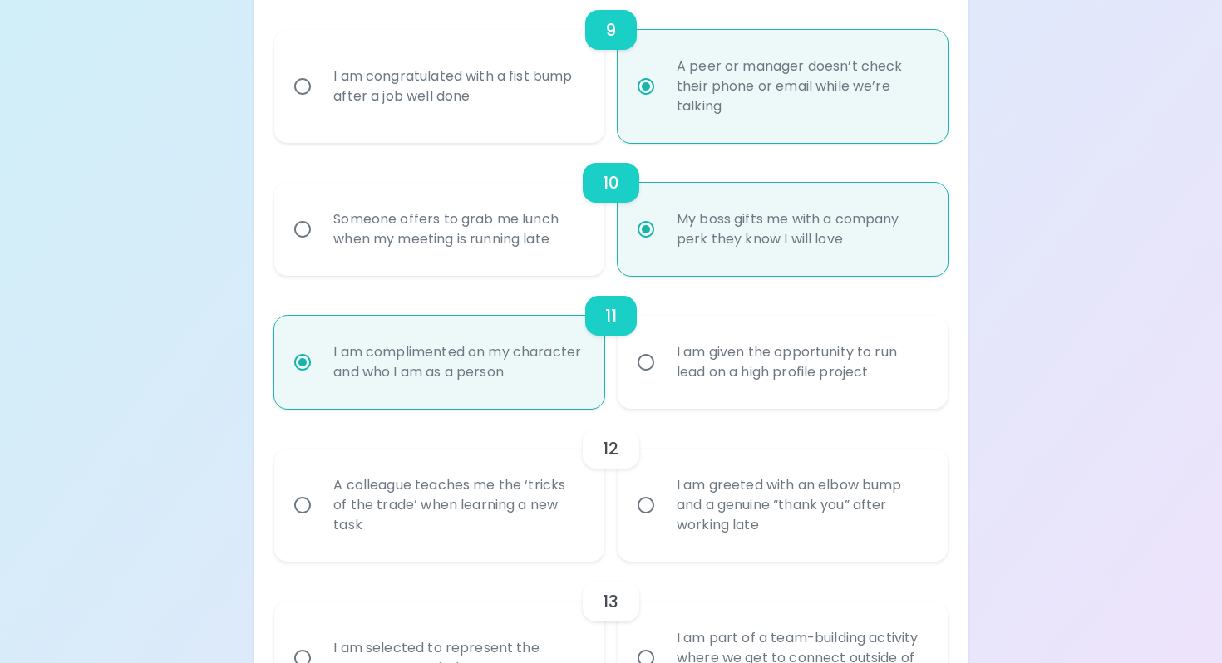
radio input "false"
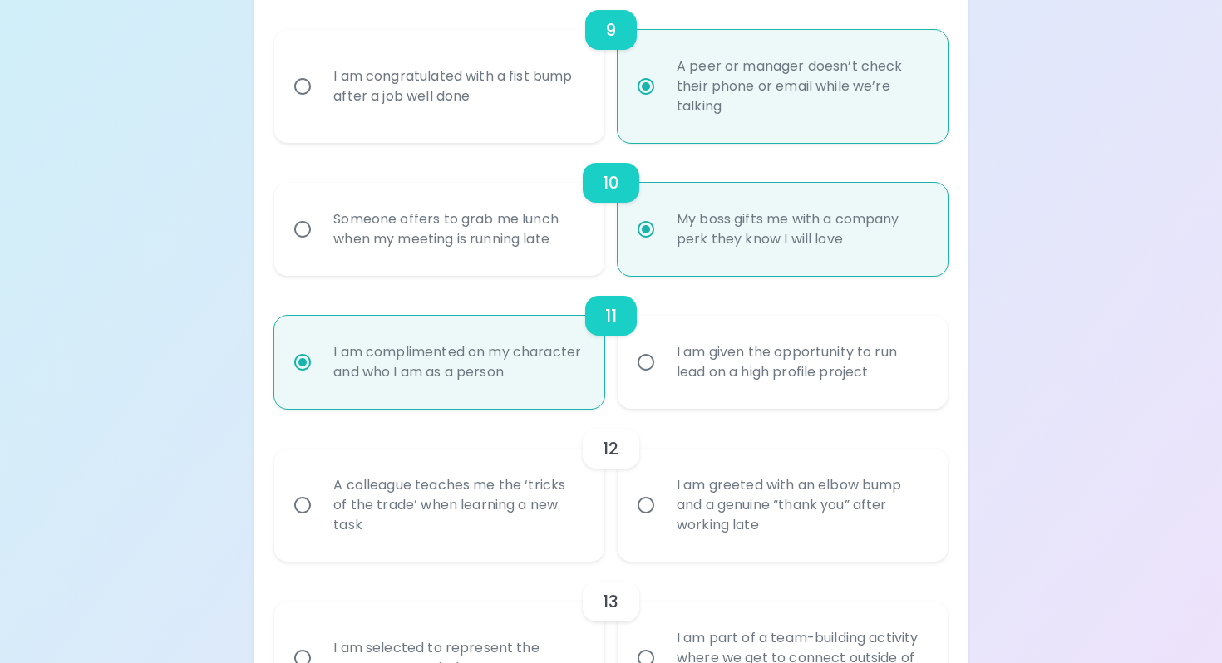
radio input "false"
radio input "true"
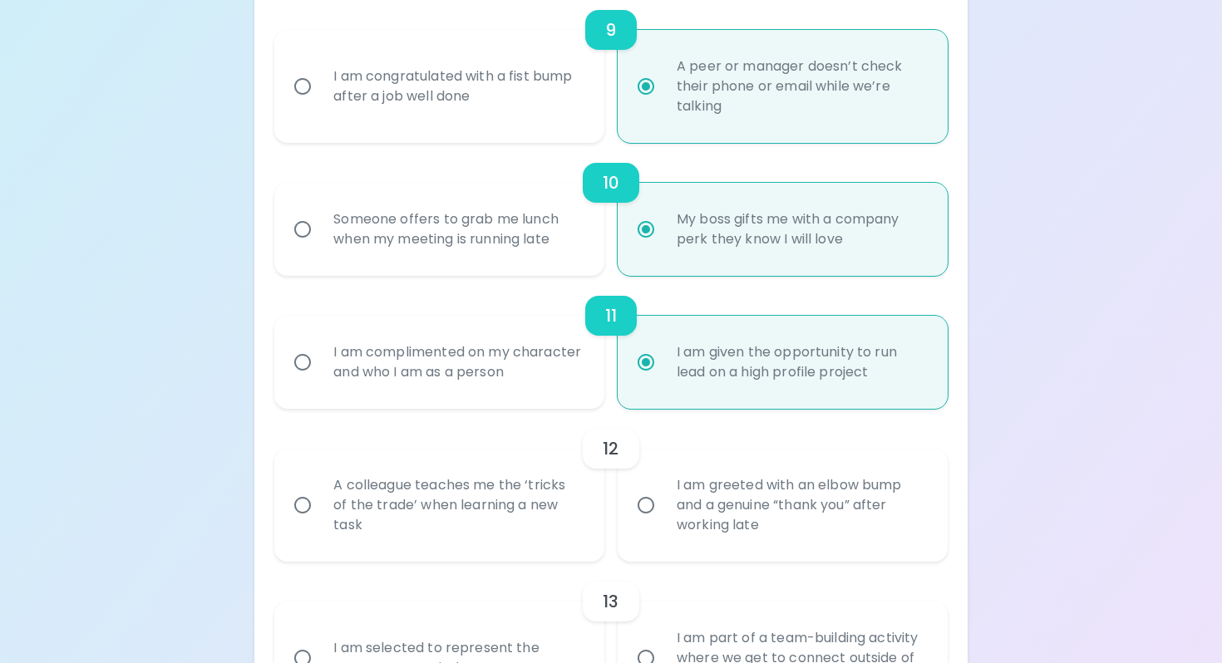
radio input "true"
click at [533, 402] on div "I am complimented on my character and who I am as a person" at bounding box center [457, 363] width 275 height 80
click at [320, 380] on input "I am complimented on my character and who I am as a person" at bounding box center [302, 362] width 35 height 35
radio input "false"
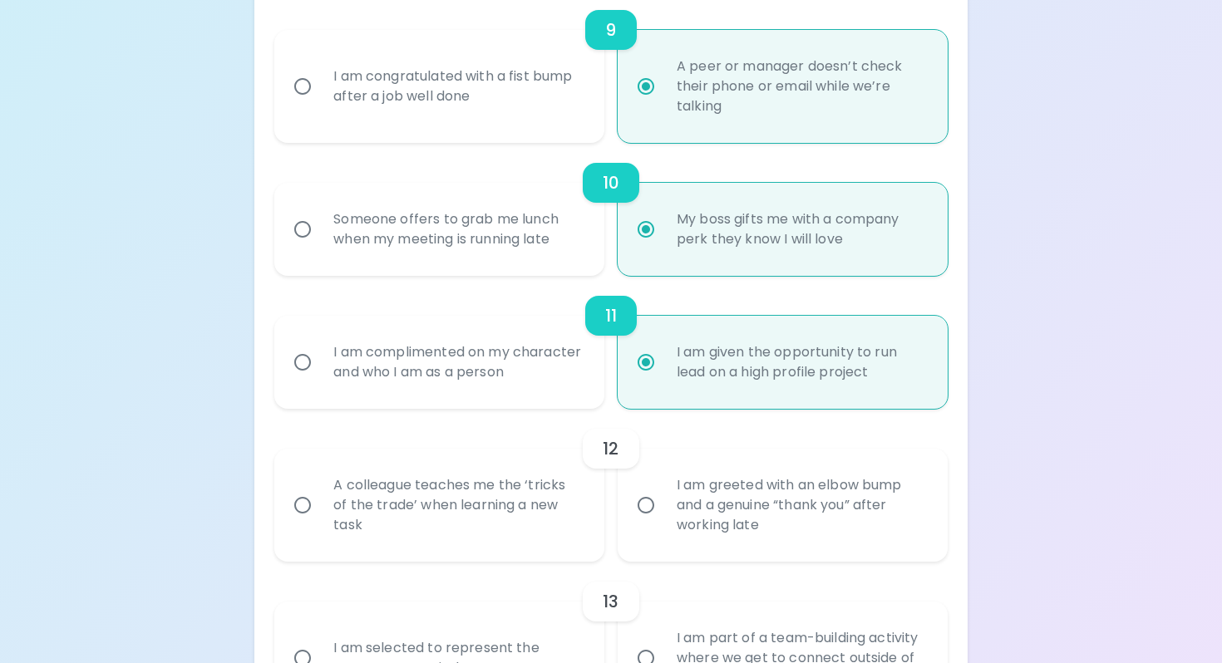
radio input "false"
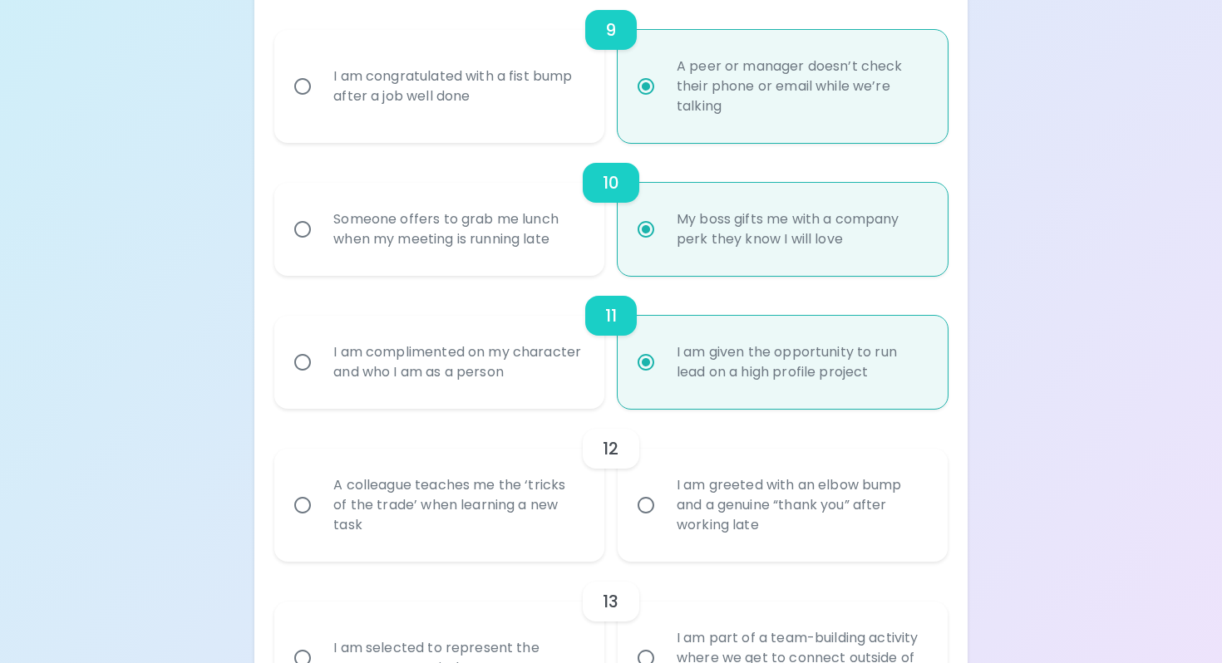
radio input "false"
radio input "true"
radio input "false"
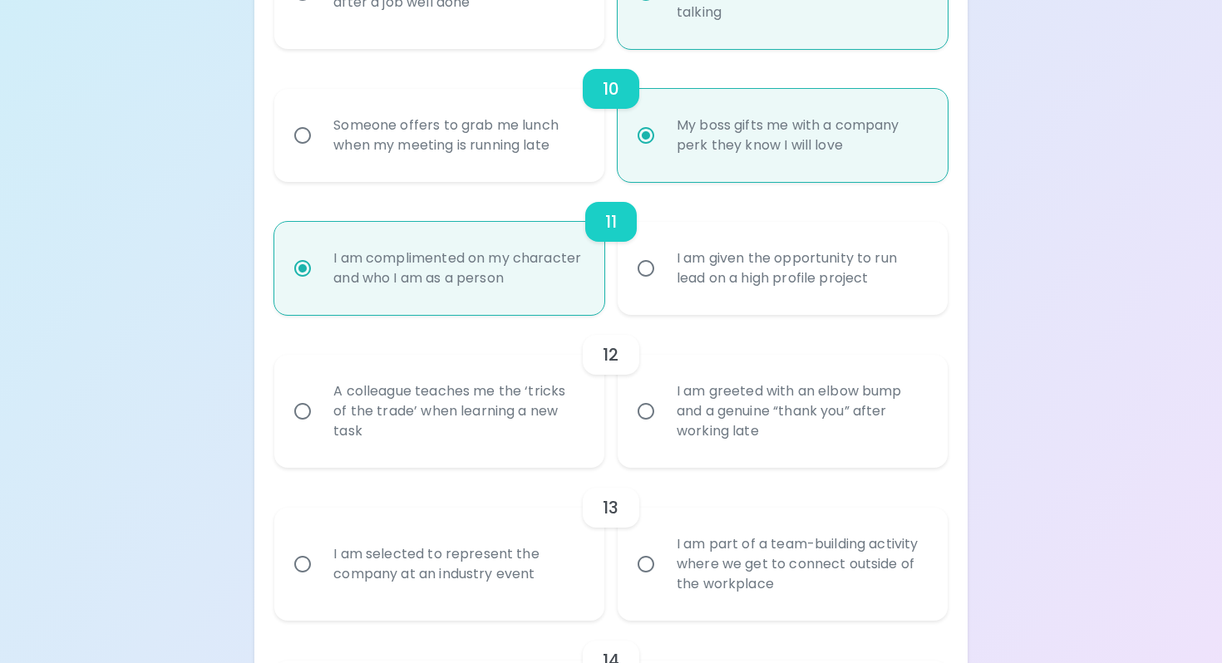
scroll to position [1693, 0]
